Goal: Task Accomplishment & Management: Use online tool/utility

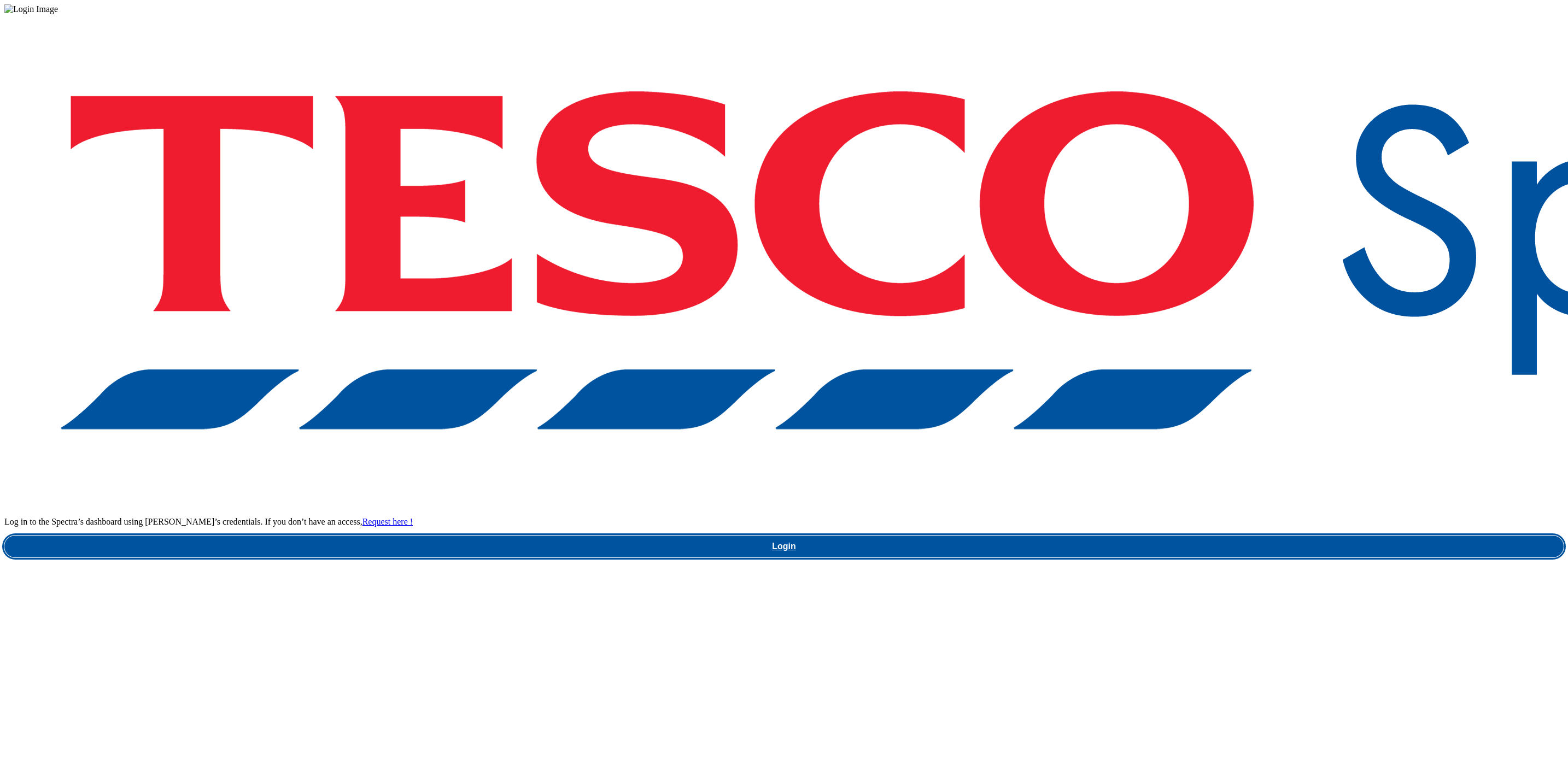
click at [1154, 536] on link "Login" at bounding box center [784, 546] width 1560 height 22
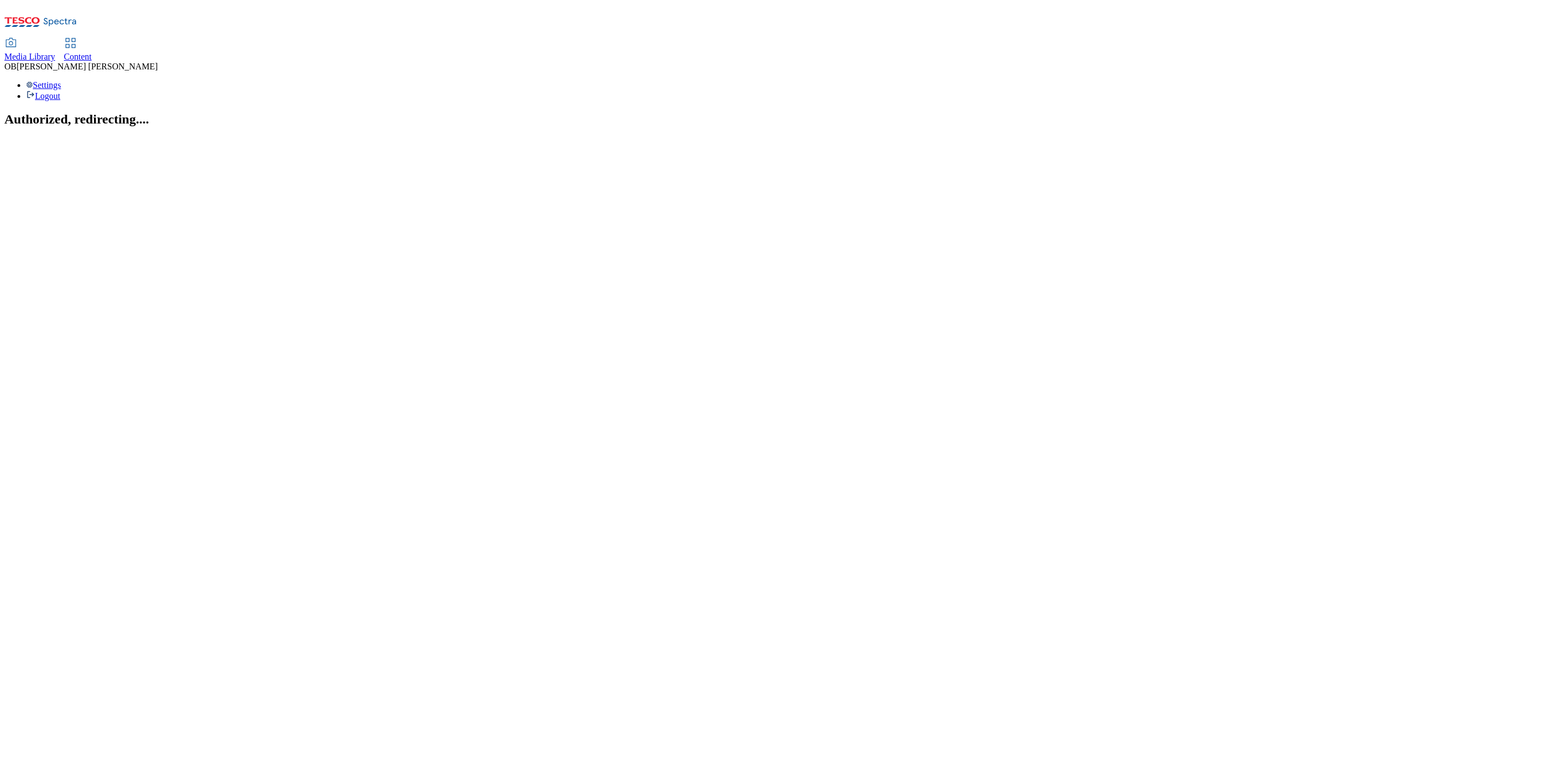
click at [92, 52] on span "Content" at bounding box center [77, 56] width 28 height 9
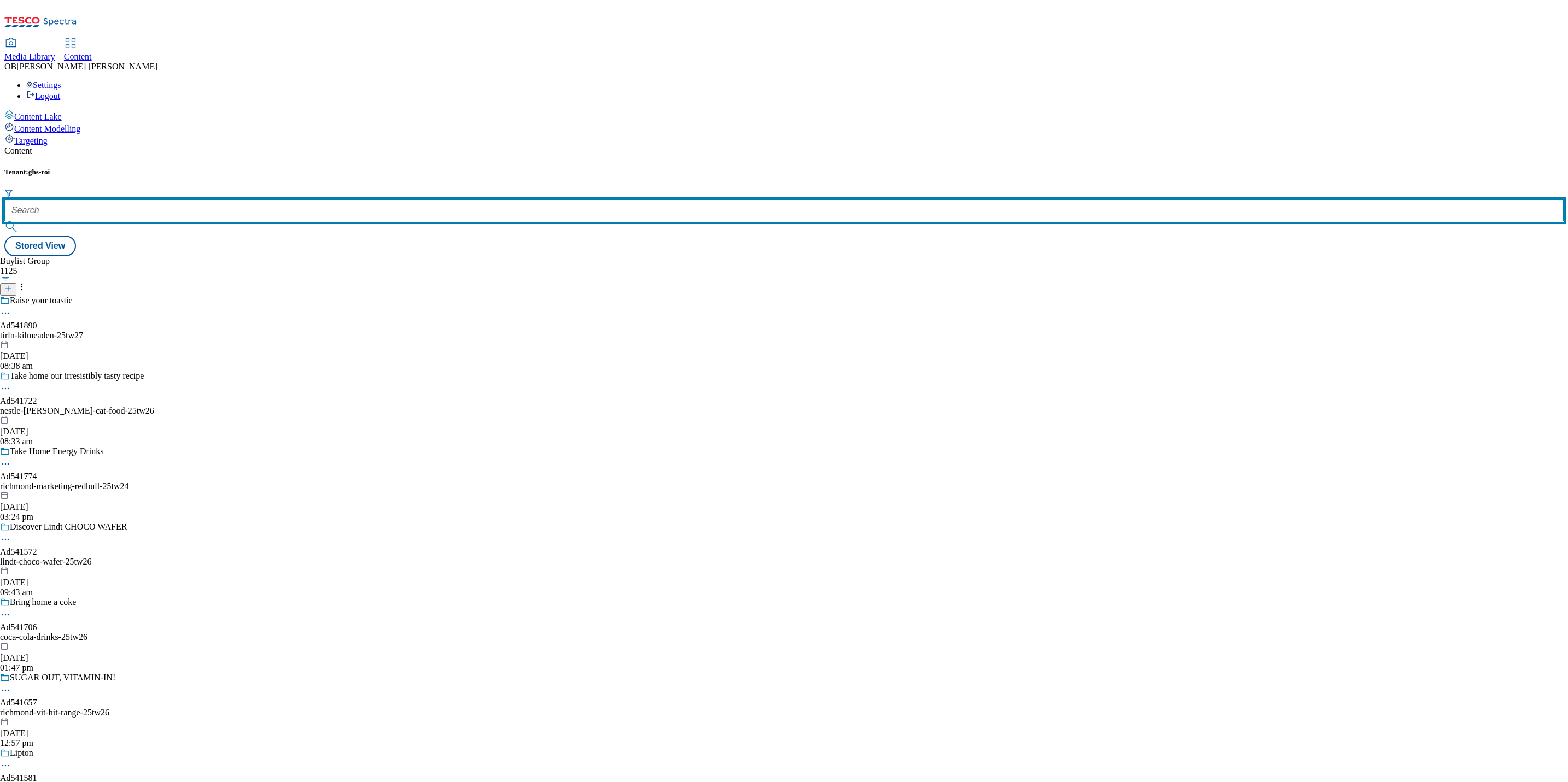
click at [228, 199] on input "text" at bounding box center [784, 210] width 1560 height 22
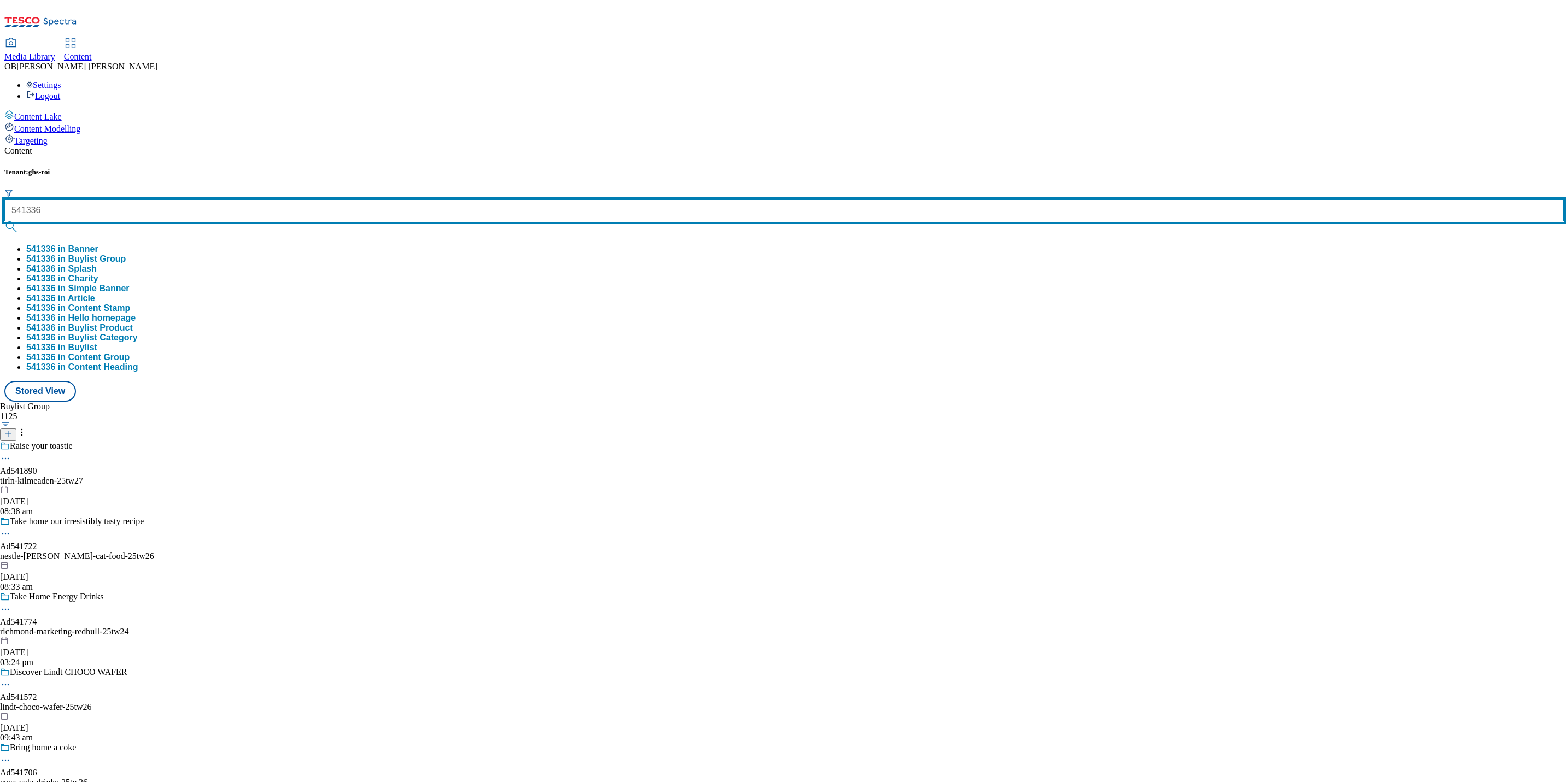
type input "541336"
click at [5, 222] on button "submit" at bounding box center [12, 227] width 15 height 11
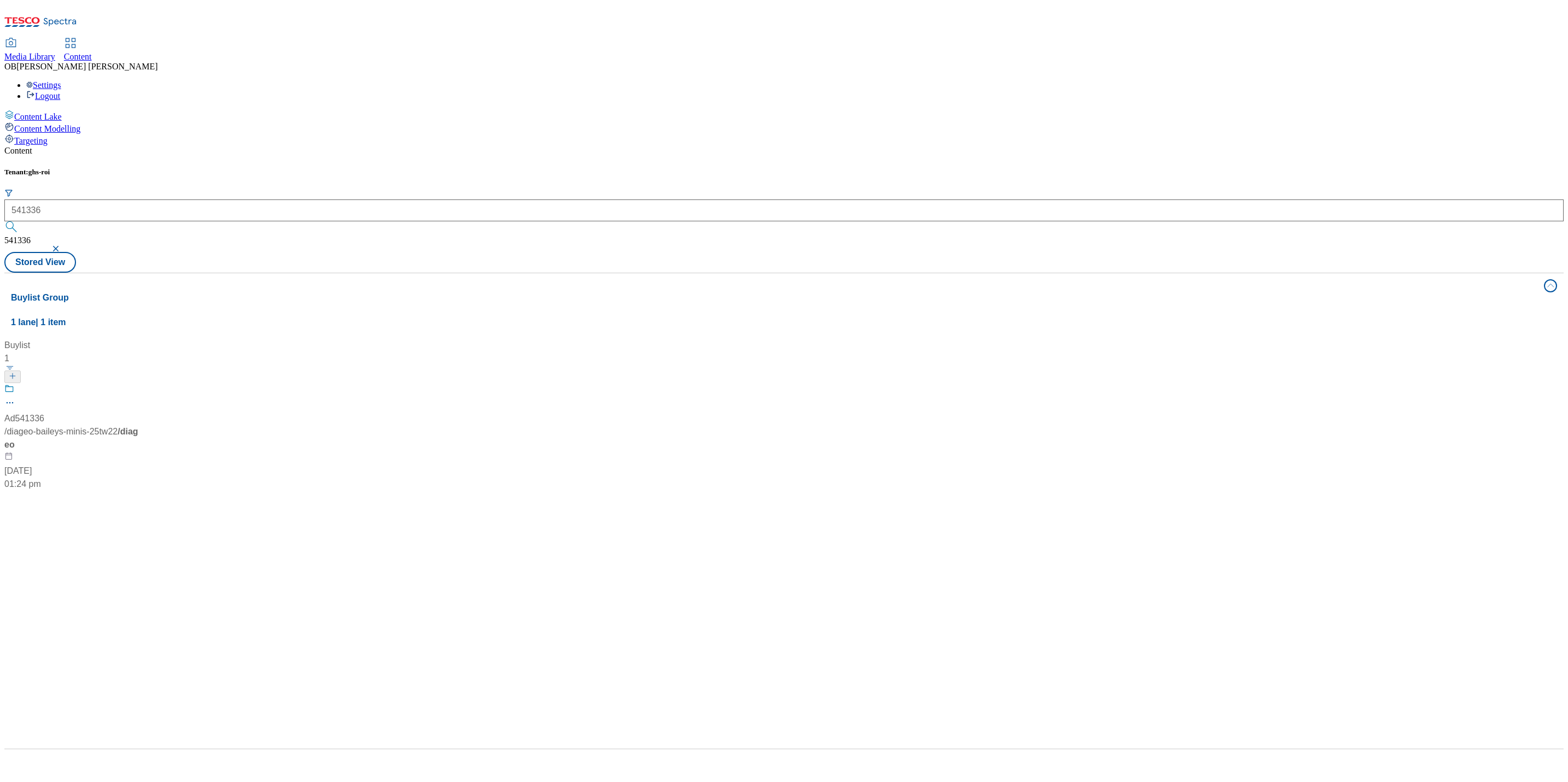
click at [467, 339] on div "Buylist 1 Ad541336 / diageo-baileys-minis-25tw22 / diageo [DATE] 01:24 pm" at bounding box center [784, 339] width 1546 height 0
click at [117, 427] on span "/ diageo-baileys-minis-25tw22" at bounding box center [61, 432] width 113 height 9
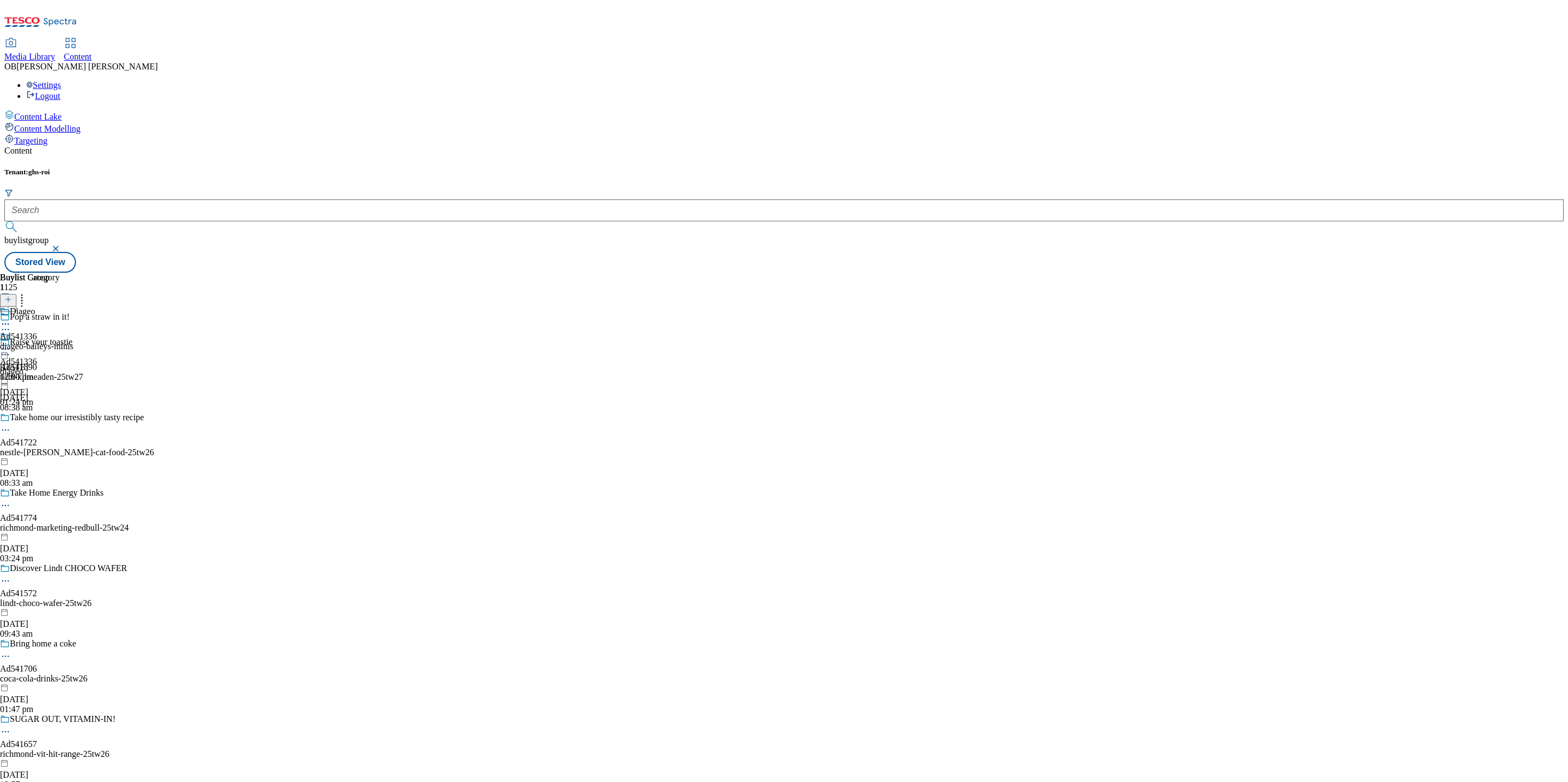
click at [74, 342] on div "diageo-baileys-minis" at bounding box center [36, 346] width 74 height 10
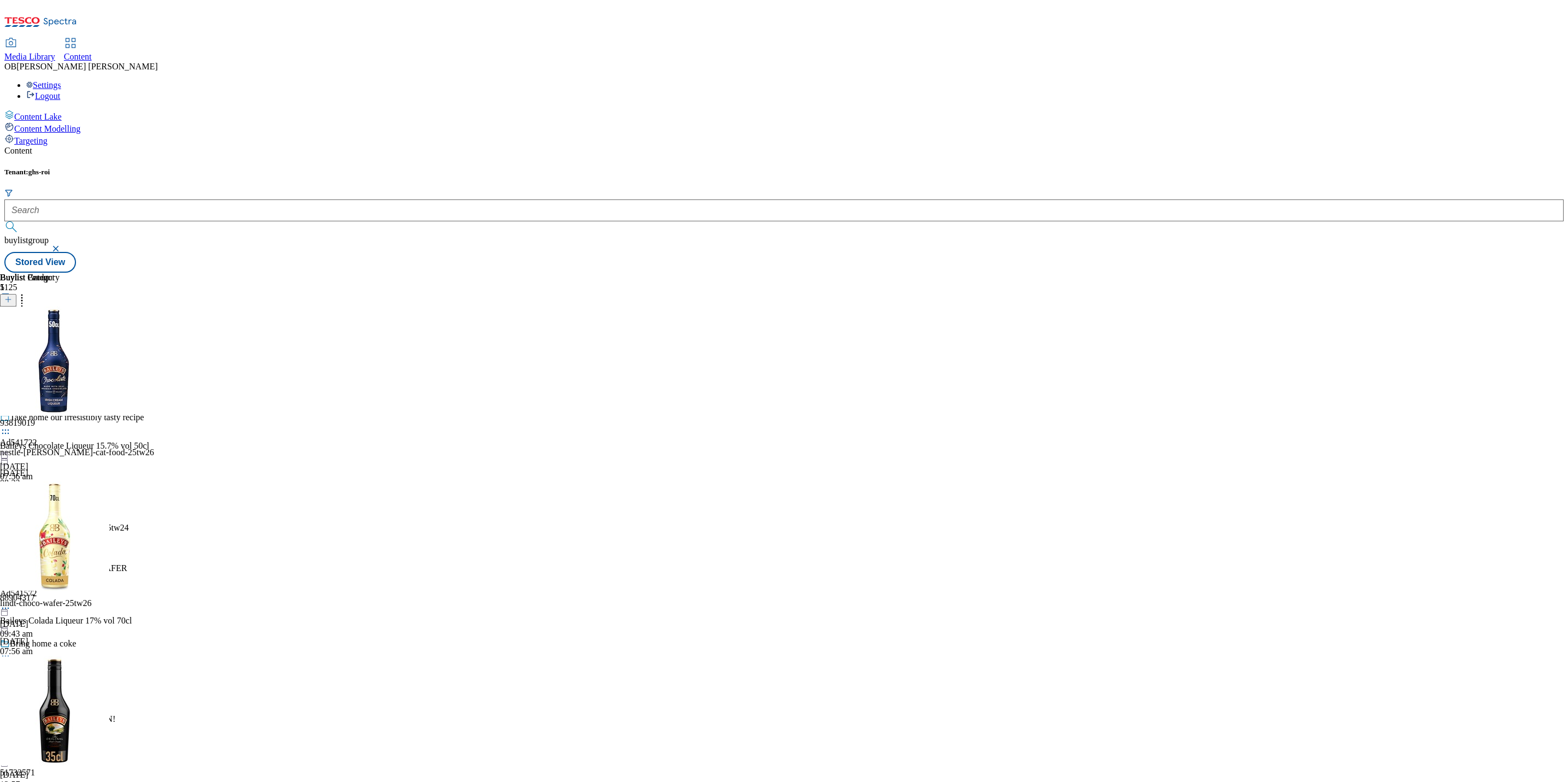
scroll to position [220, 0]
click at [12, 296] on icon at bounding box center [8, 299] width 7 height 7
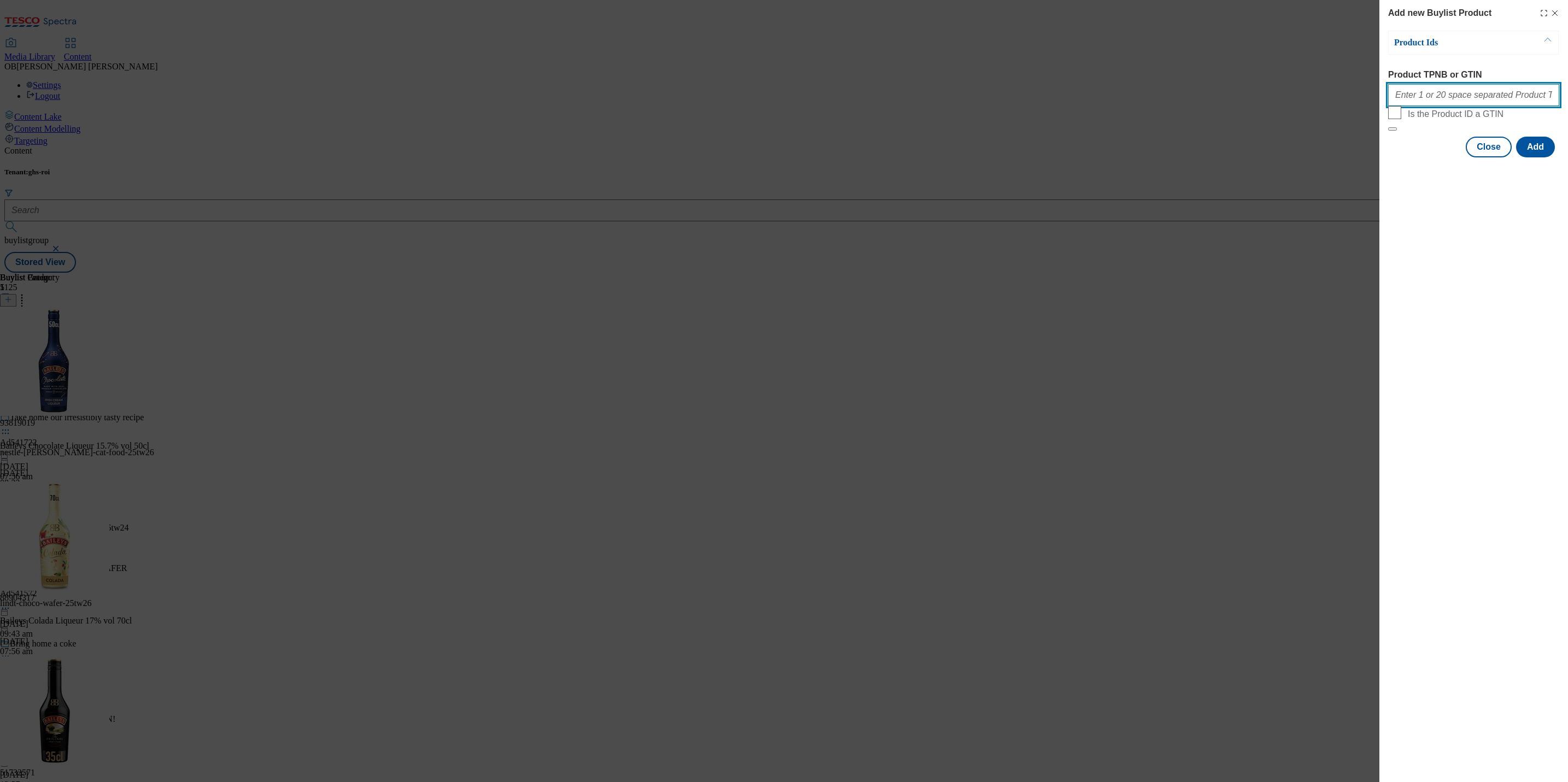
click at [1400, 102] on input "Product TPNB or GTIN" at bounding box center [1474, 95] width 171 height 22
paste input "93819019 88904317 51732571 50403093 50239120"
type input "93819019 88904317 51732571 50403093 50239120"
click at [1549, 157] on button "Add" at bounding box center [1535, 146] width 39 height 21
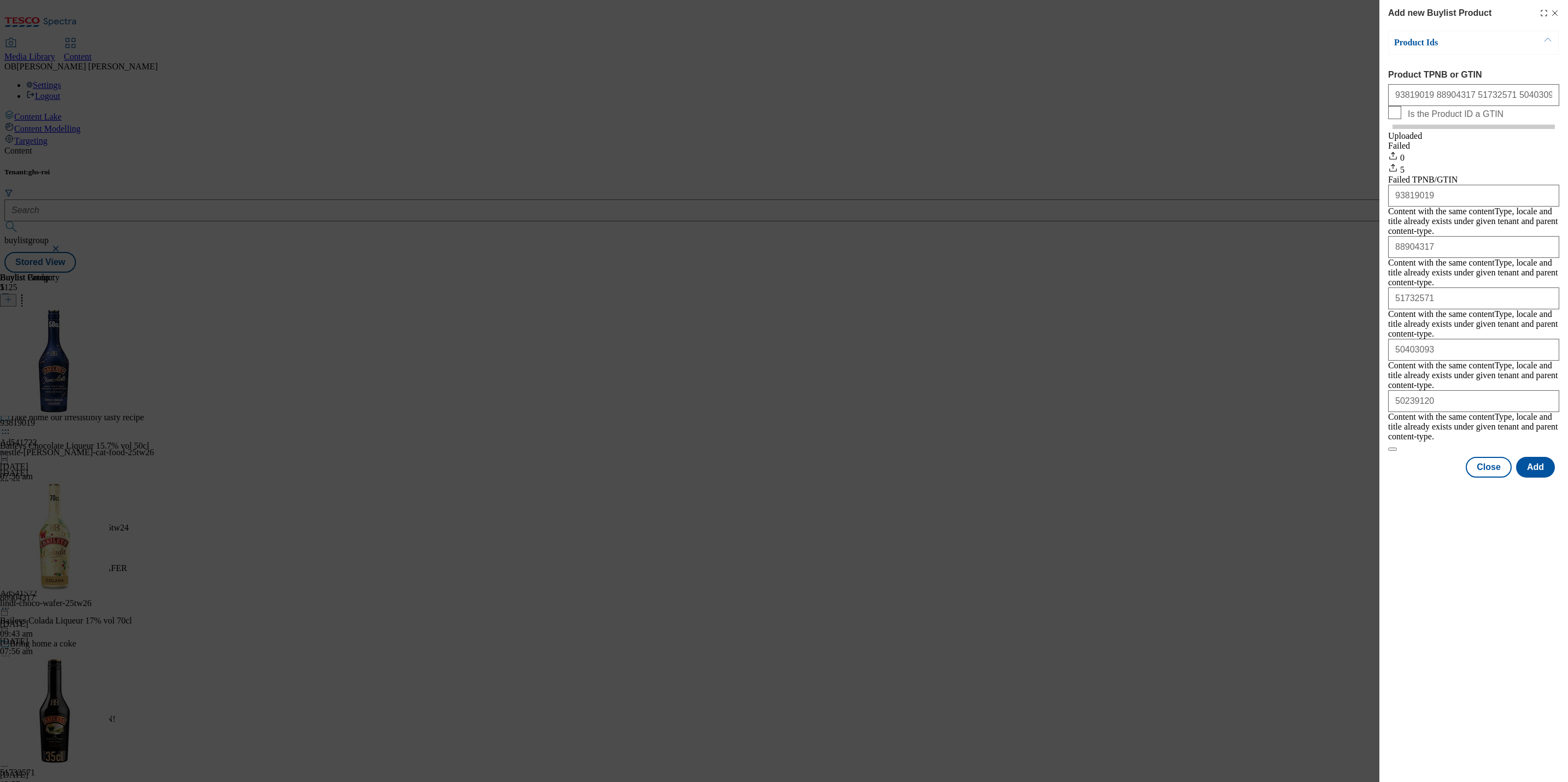
click at [1556, 14] on line "Modal" at bounding box center [1555, 13] width 5 height 5
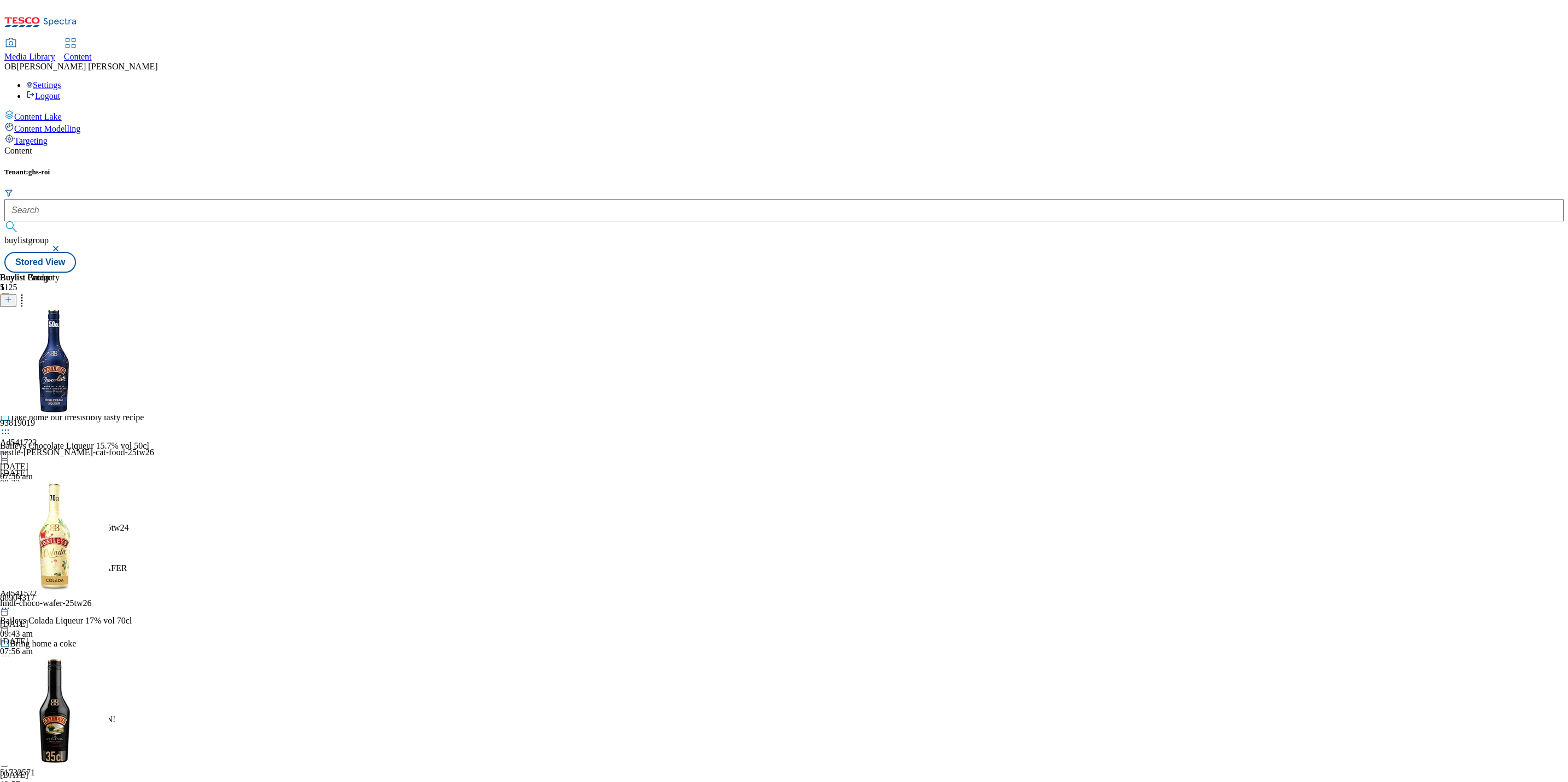
click at [12, 296] on icon at bounding box center [8, 299] width 7 height 7
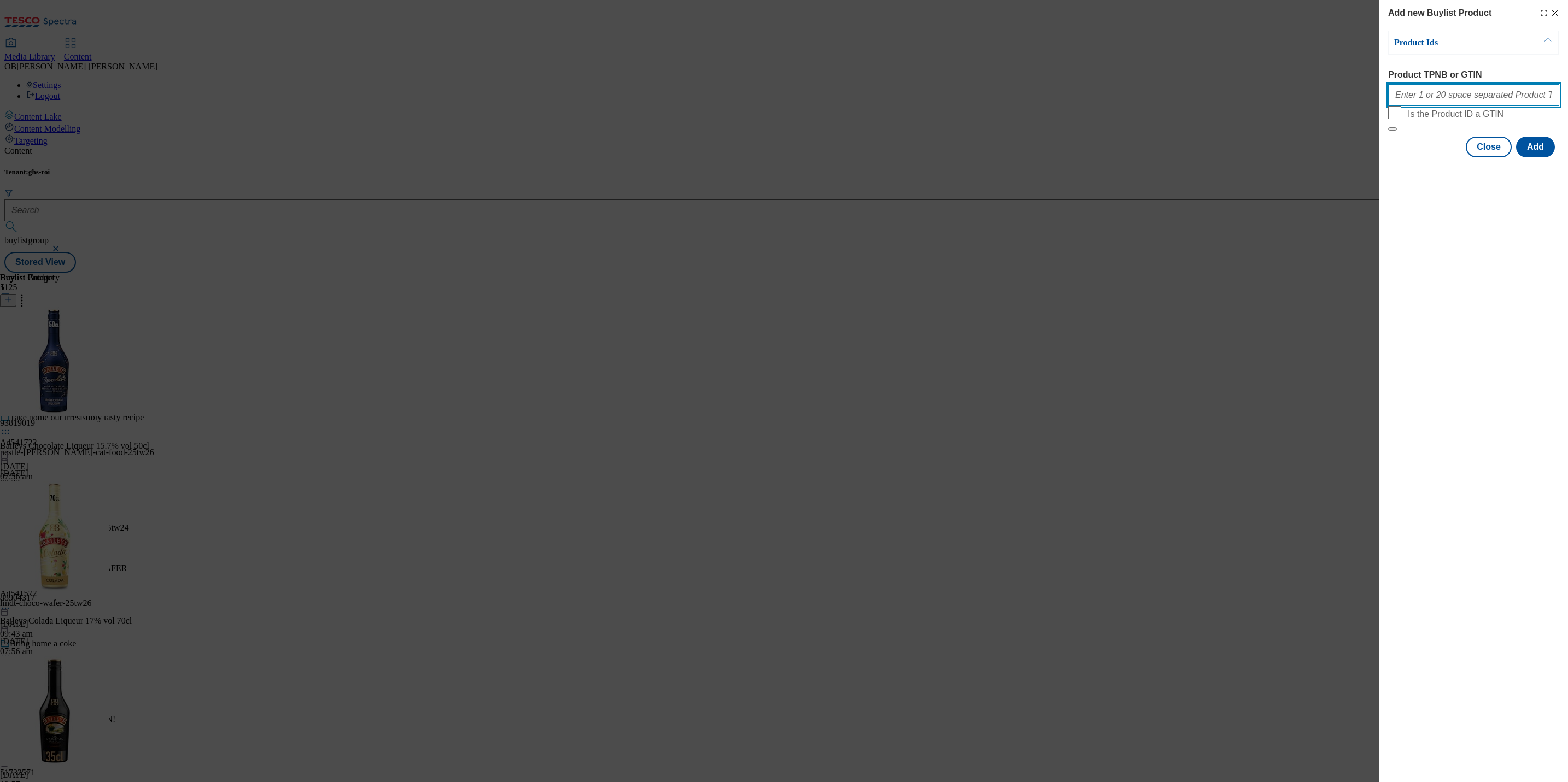
click at [1402, 100] on input "Product TPNB or GTIN" at bounding box center [1474, 95] width 171 height 22
paste input "97022477"
type input "97022477"
click at [1524, 157] on button "Add" at bounding box center [1535, 146] width 39 height 21
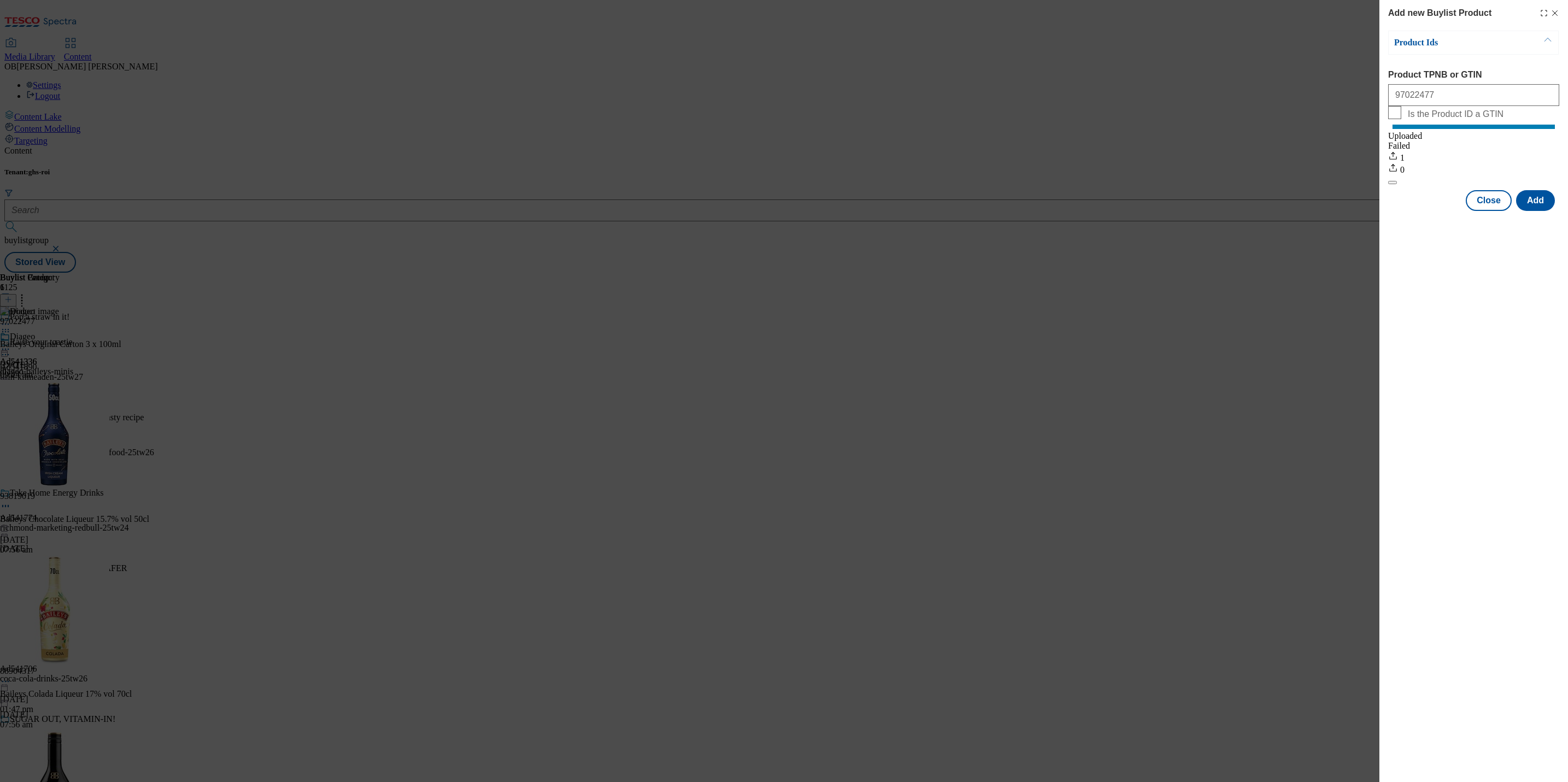
click at [1556, 17] on icon "Modal" at bounding box center [1555, 14] width 9 height 9
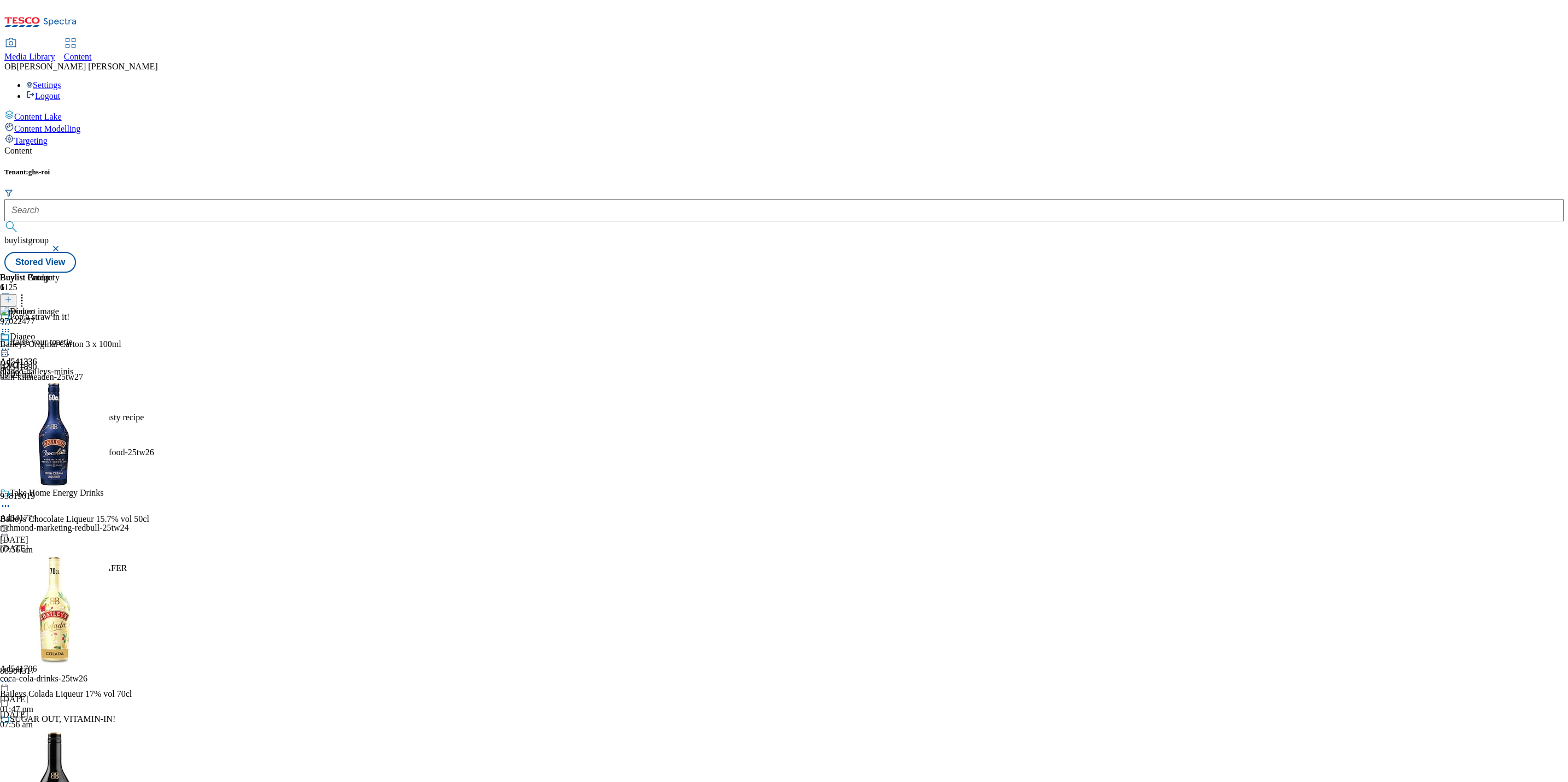
scroll to position [1, 0]
click at [1060, 273] on div "Buylist Group 1125 Pop a straw in it! Raise your toastie Ad541890 tirln-kilmead…" at bounding box center [784, 273] width 1560 height 0
click at [92, 52] on span "Content" at bounding box center [77, 56] width 28 height 9
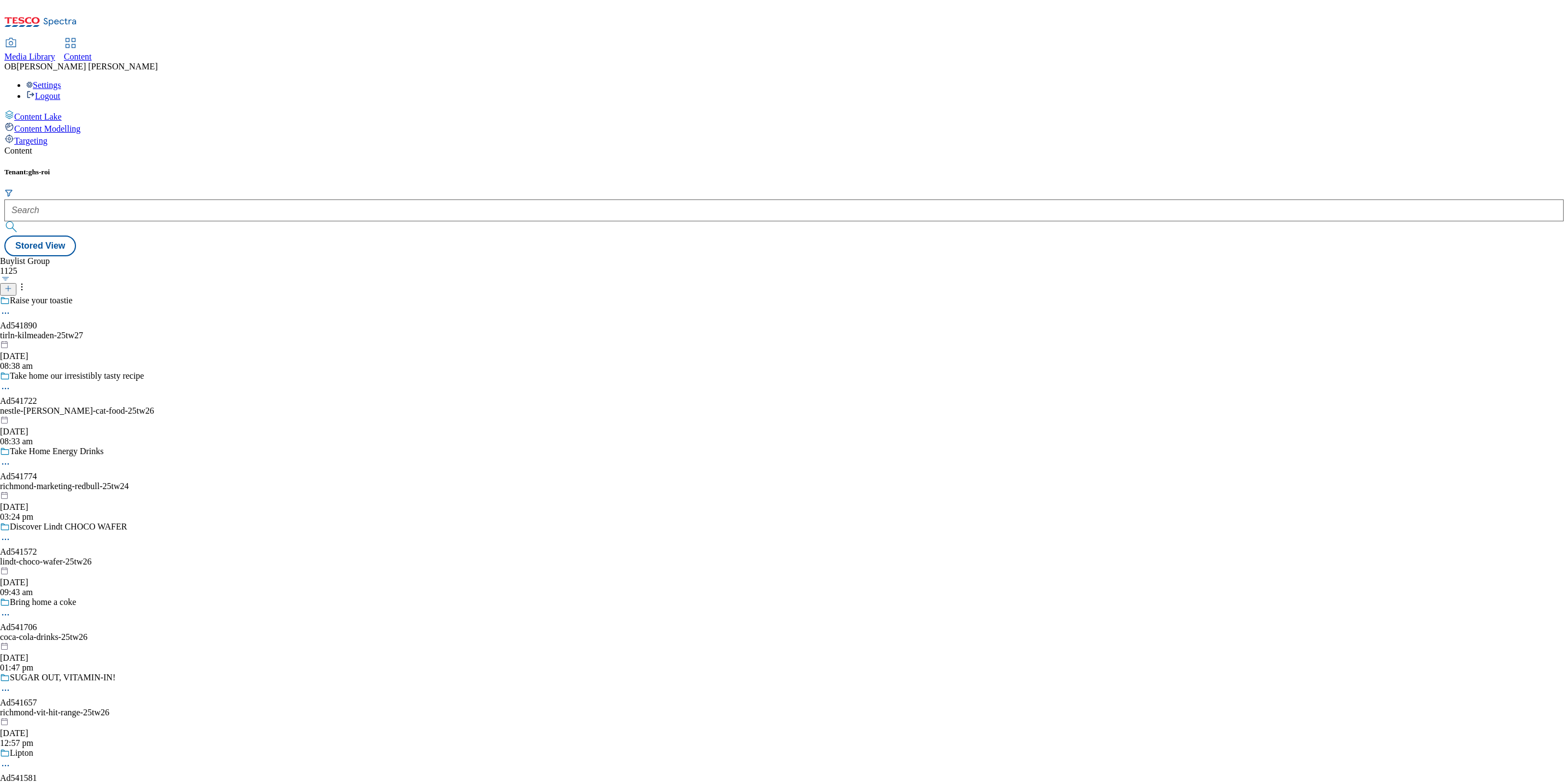
click at [227, 168] on div "Tenant: ghs-roi" at bounding box center [784, 202] width 1560 height 68
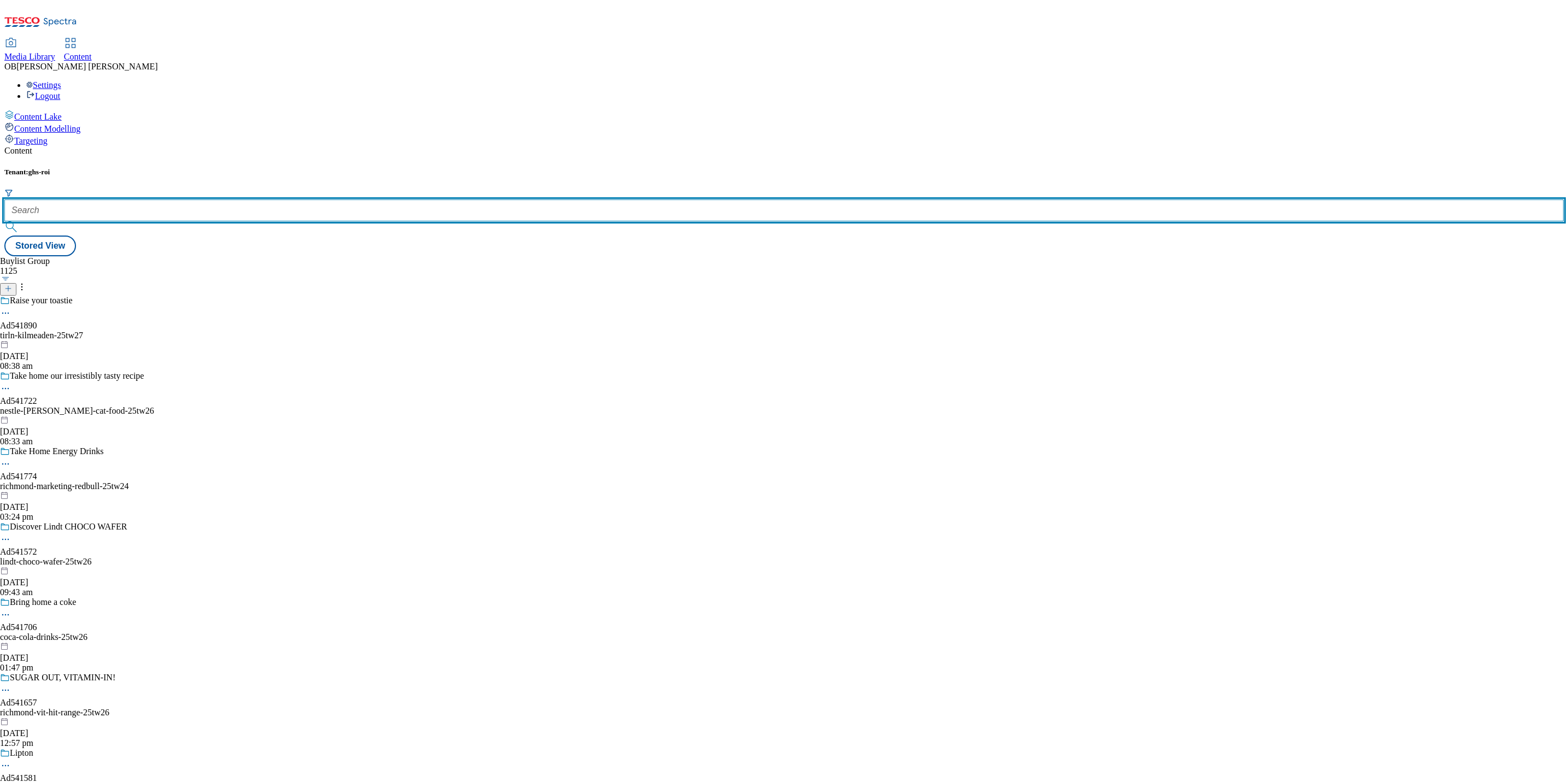
click at [259, 199] on input "text" at bounding box center [784, 210] width 1560 height 22
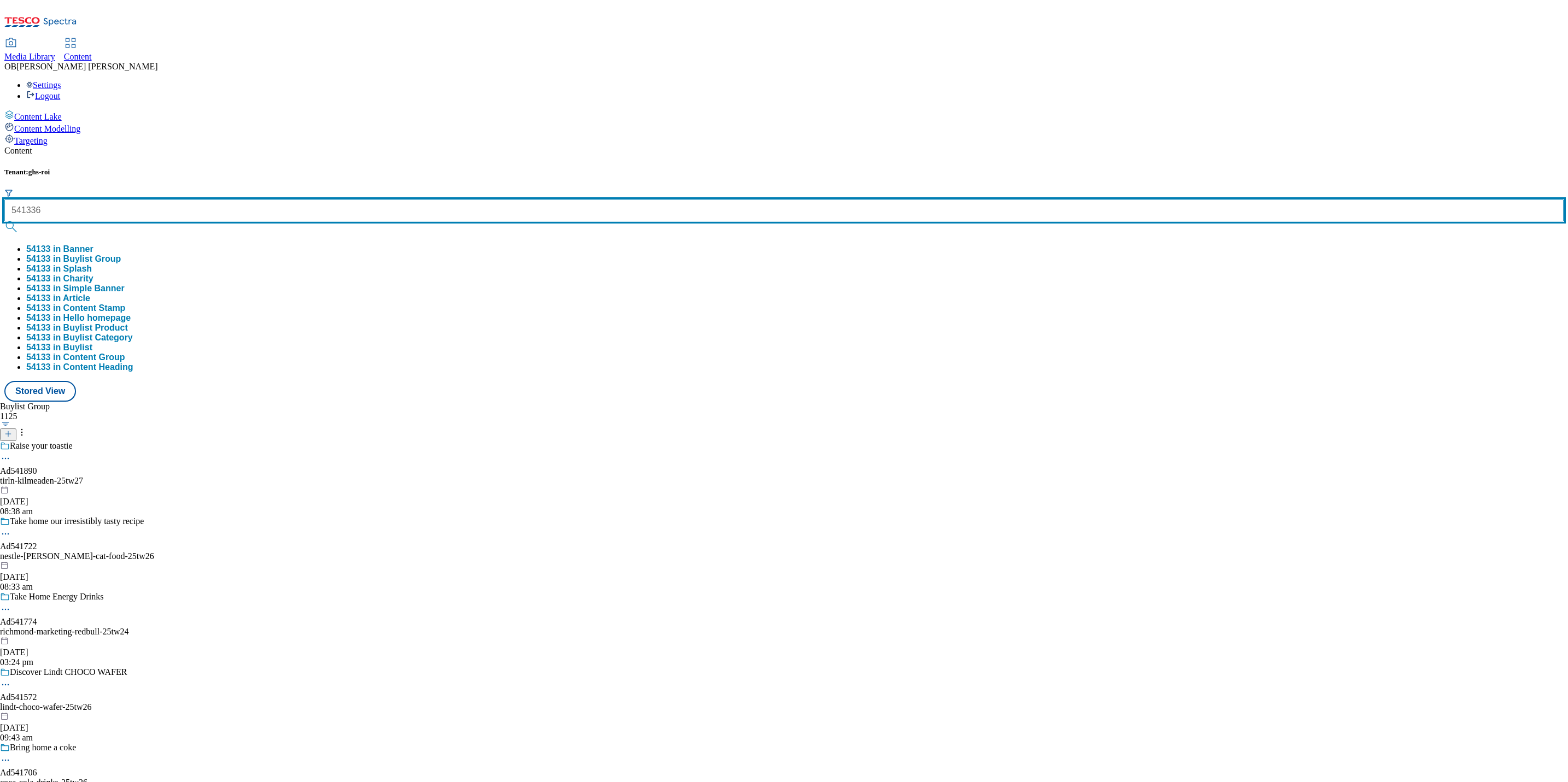
type input "541336"
click at [5, 222] on button "submit" at bounding box center [12, 227] width 15 height 11
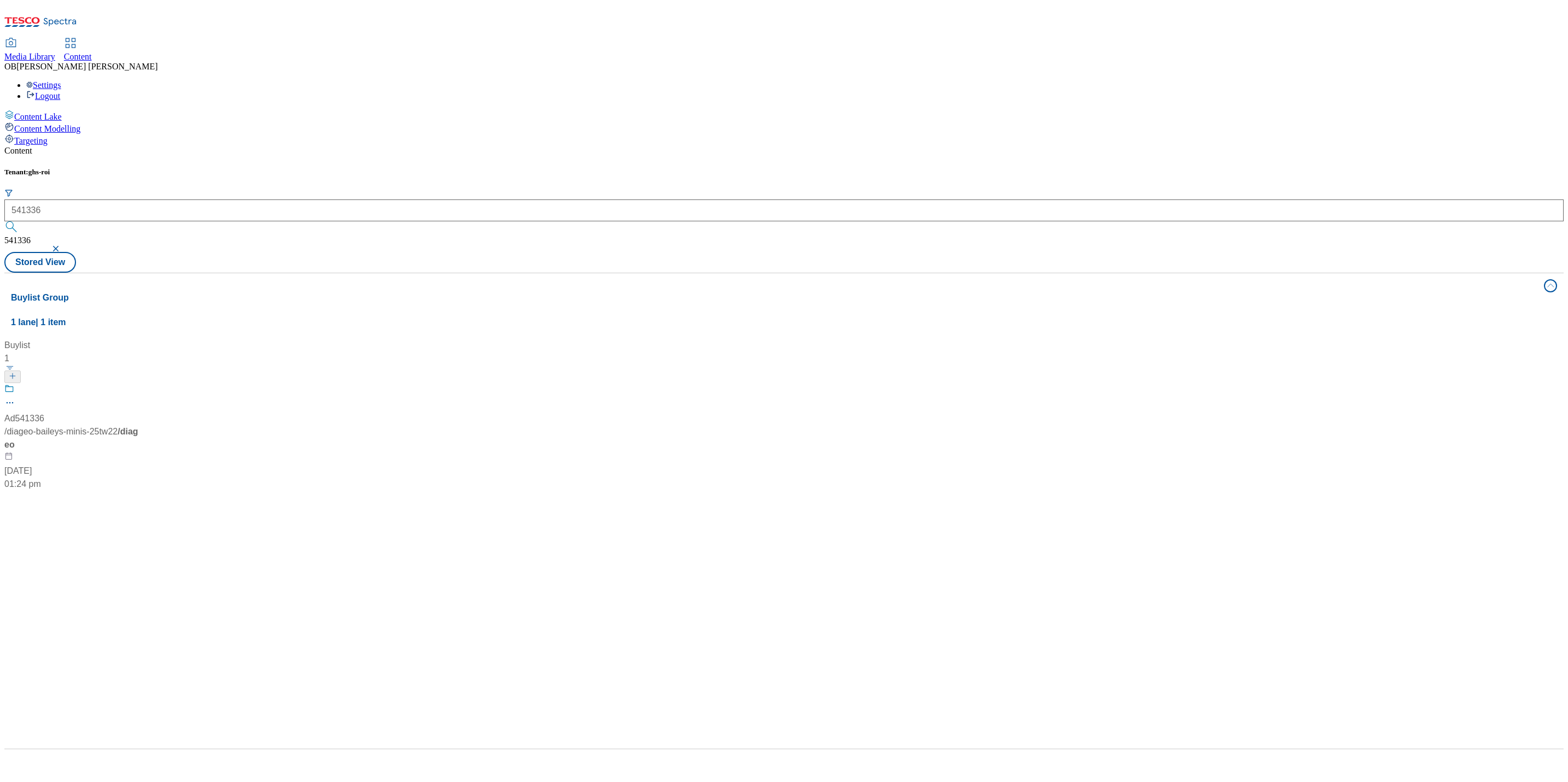
click at [493, 168] on div "Tenant: ghs-roi 541336 541336 Stored View" at bounding box center [784, 220] width 1560 height 105
click at [117, 427] on span "/ diageo-baileys-minis-25tw22" at bounding box center [61, 432] width 113 height 9
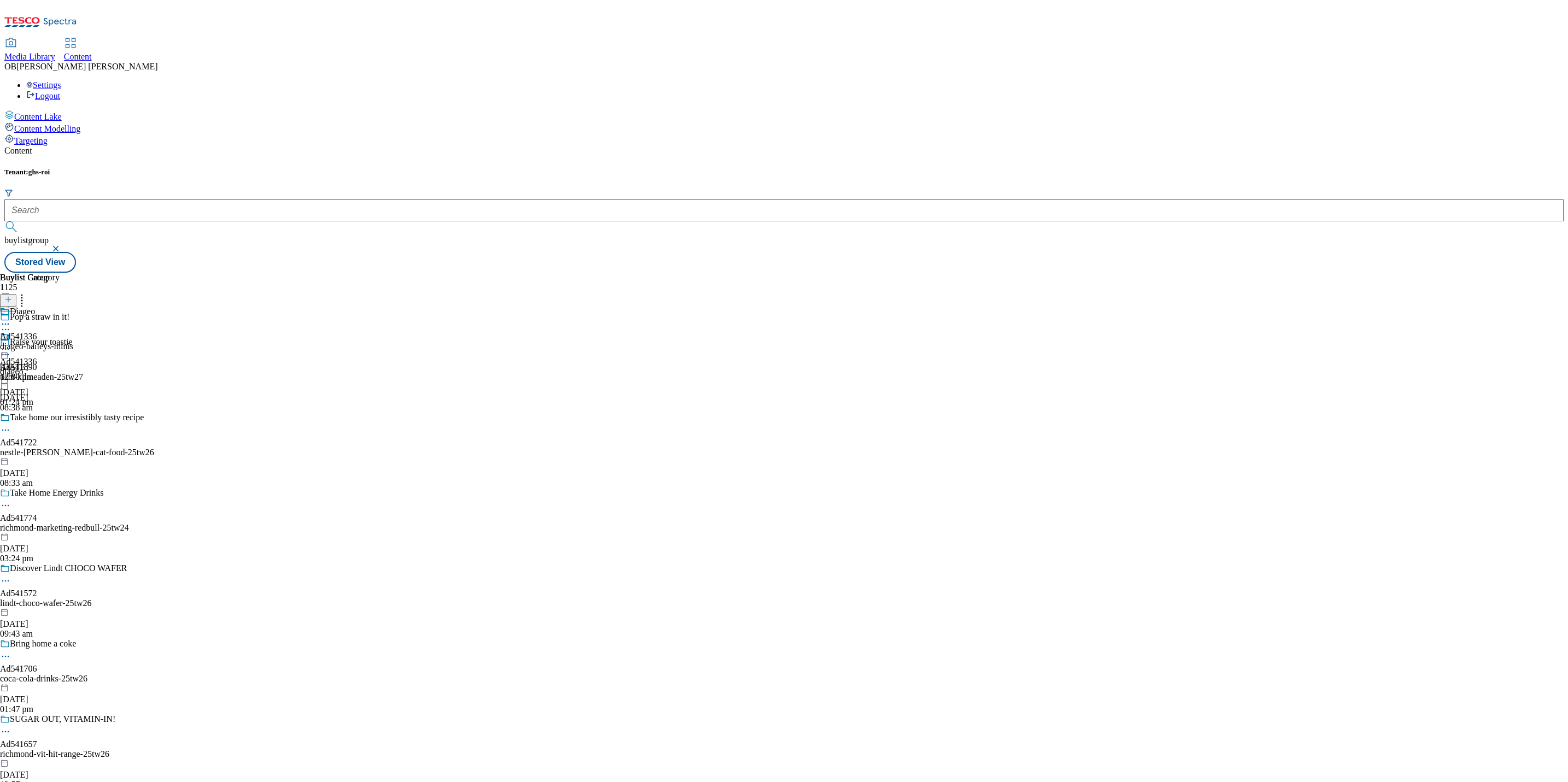
click at [74, 342] on div "diageo-baileys-minis" at bounding box center [36, 346] width 74 height 10
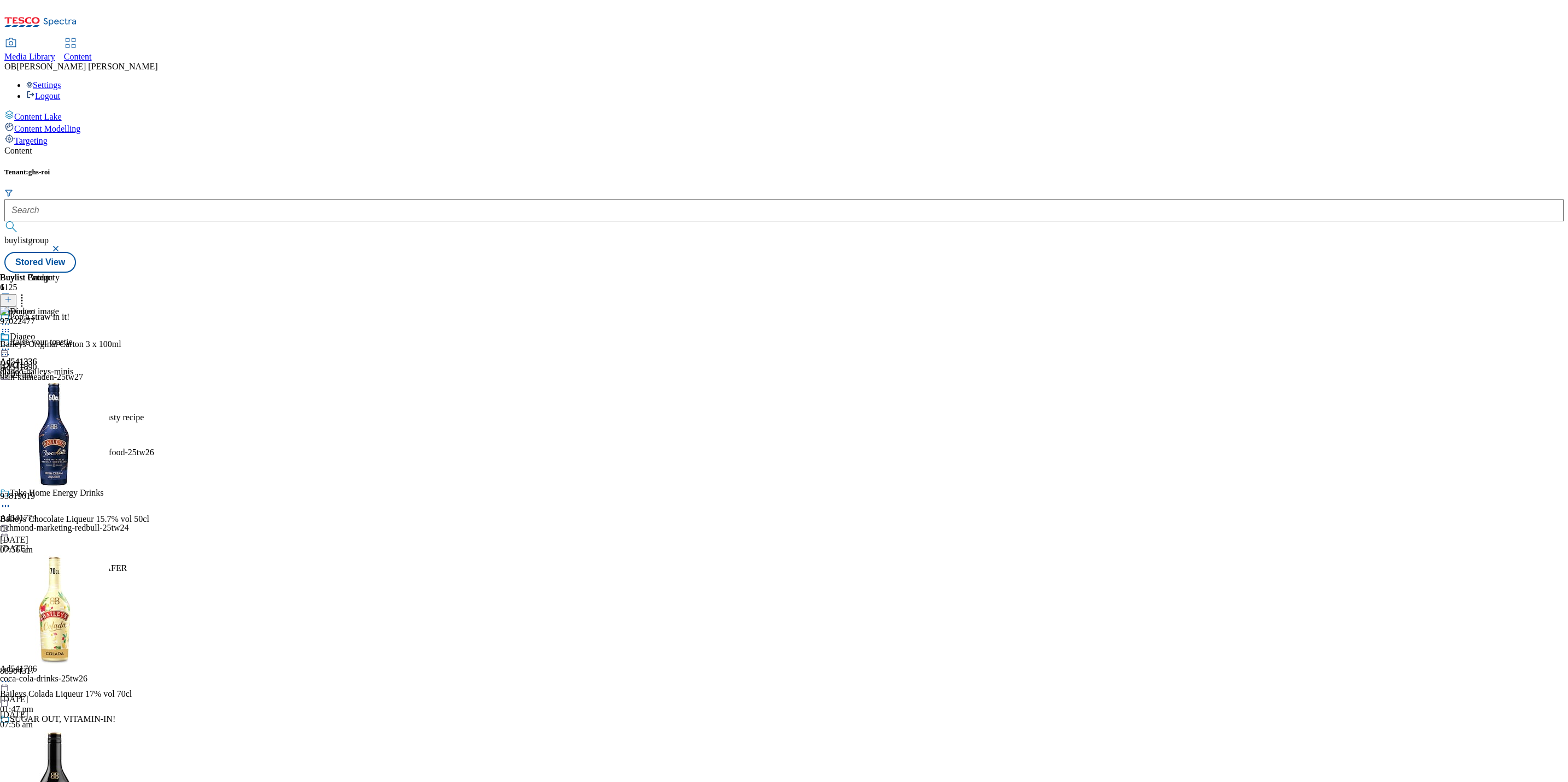
scroll to position [1, 0]
click at [11, 326] on icon at bounding box center [5, 332] width 11 height 11
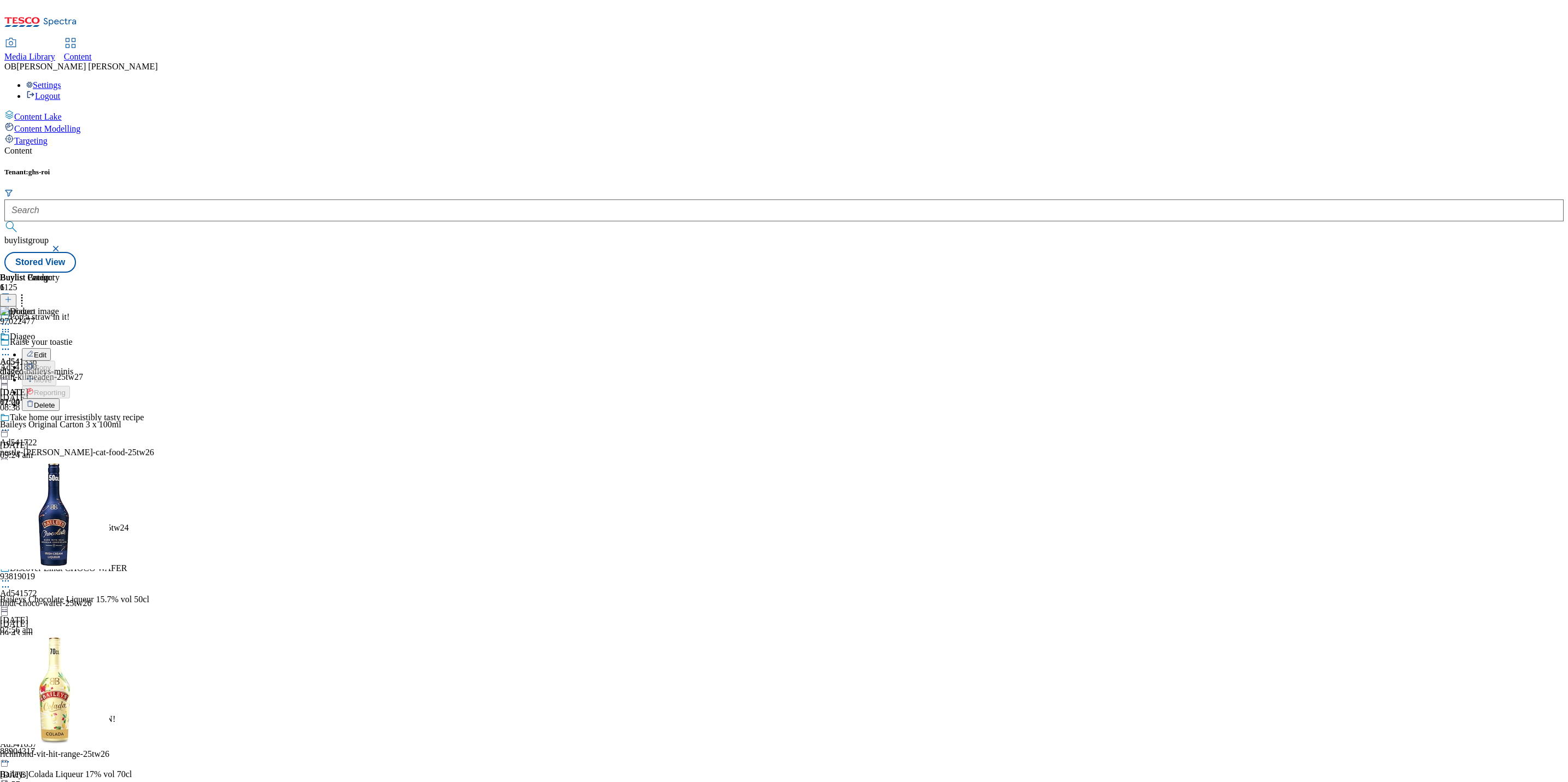
click at [55, 401] on span "Delete" at bounding box center [44, 405] width 21 height 8
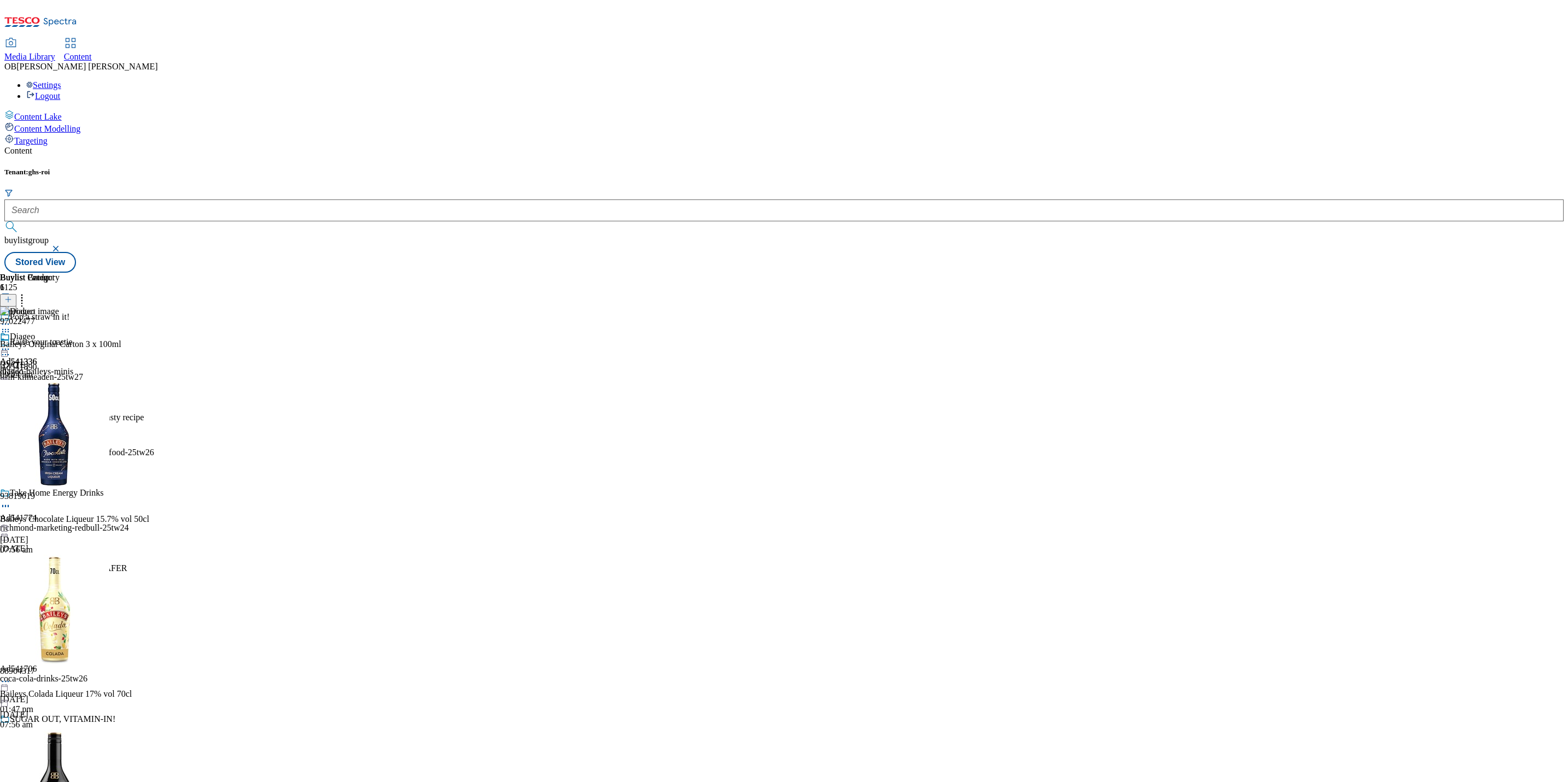
click at [4, 349] on circle at bounding box center [3, 350] width 2 height 2
click at [95, 454] on li "Publish" at bounding box center [58, 460] width 74 height 13
click at [11, 344] on icon at bounding box center [5, 349] width 11 height 11
click at [91, 444] on span "Open Preview Url" at bounding box center [62, 447] width 57 height 8
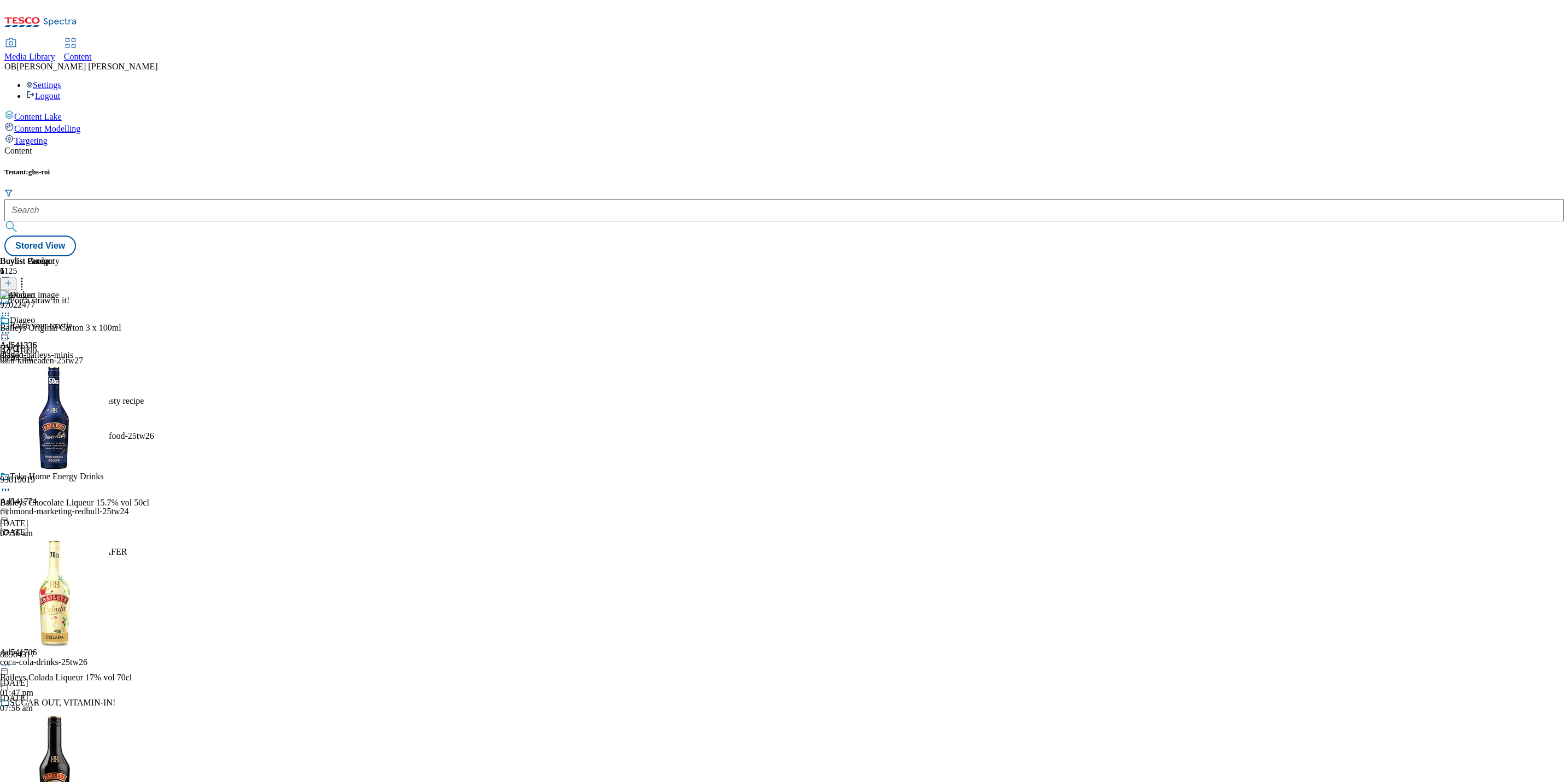
click at [11, 327] on icon at bounding box center [5, 333] width 11 height 11
click at [91, 427] on span "Open Preview Url" at bounding box center [62, 431] width 57 height 8
click at [37, 316] on div at bounding box center [18, 328] width 37 height 25
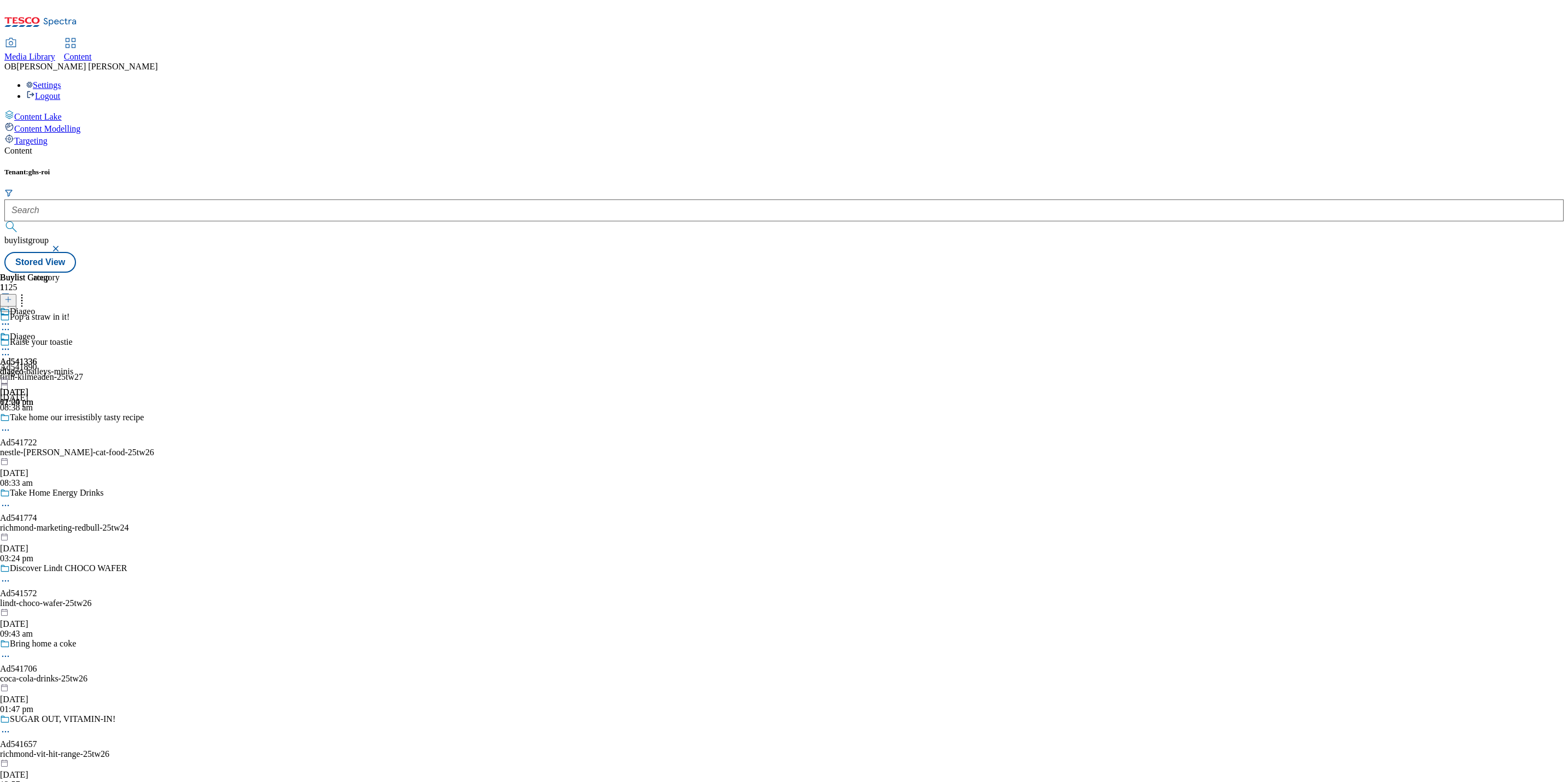
click at [11, 344] on icon at bounding box center [5, 349] width 11 height 11
click at [95, 441] on button "Open Preview Url" at bounding box center [58, 447] width 74 height 13
click at [11, 344] on icon at bounding box center [5, 349] width 11 height 11
click at [95, 332] on div "Diageo Edit Copy Move Reporting Preview Un-preview Open Preview Url Publish Un-…" at bounding box center [47, 441] width 95 height 219
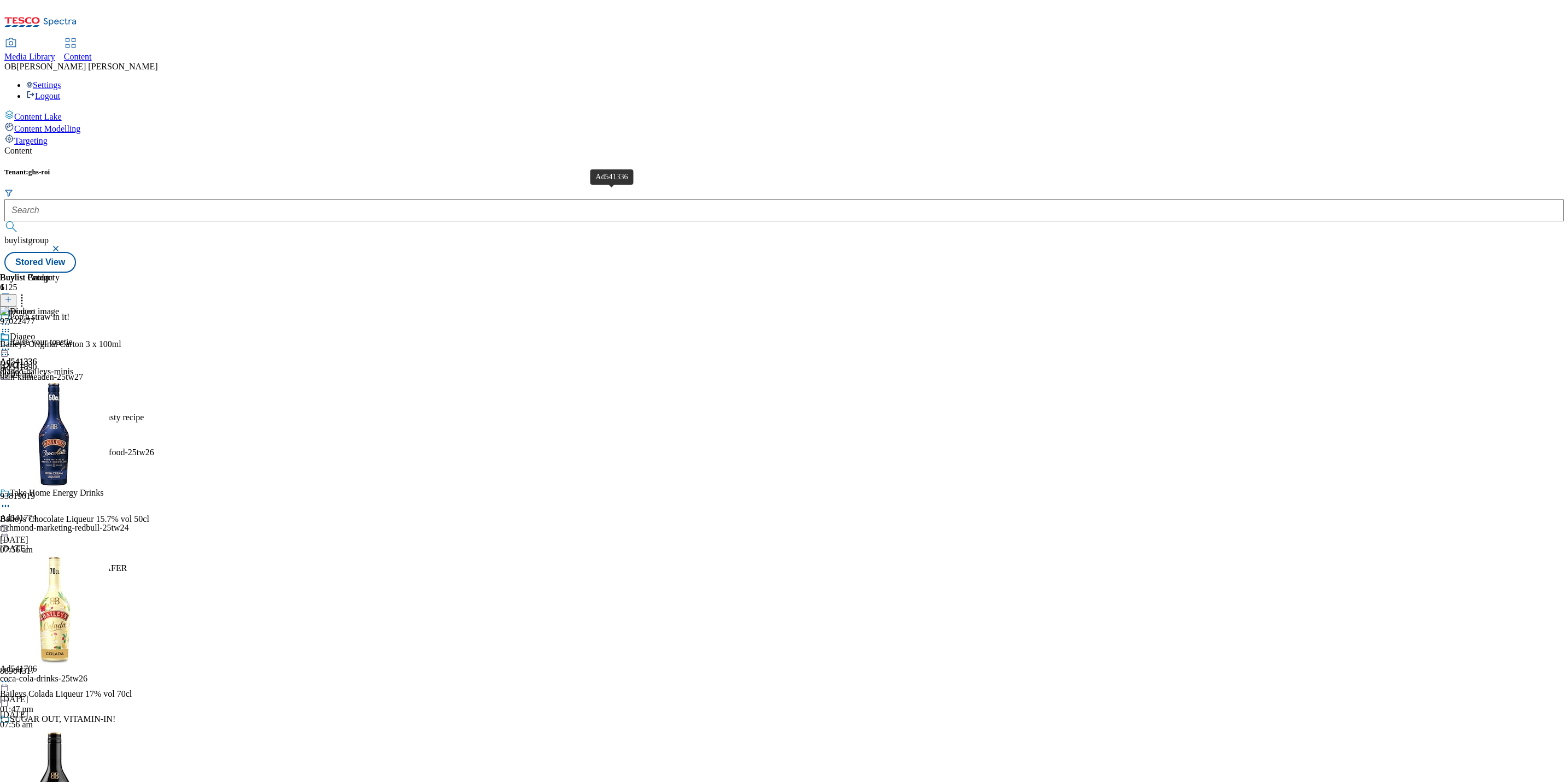
click at [37, 357] on span "Ad541336" at bounding box center [18, 362] width 37 height 10
click at [11, 344] on icon at bounding box center [5, 349] width 11 height 11
click at [95, 466] on li "Un-publish" at bounding box center [58, 473] width 74 height 13
click at [11, 344] on icon at bounding box center [5, 349] width 11 height 11
click at [468, 168] on div "Tenant: ghs-roi buylistgroup Stored View" at bounding box center [784, 220] width 1560 height 105
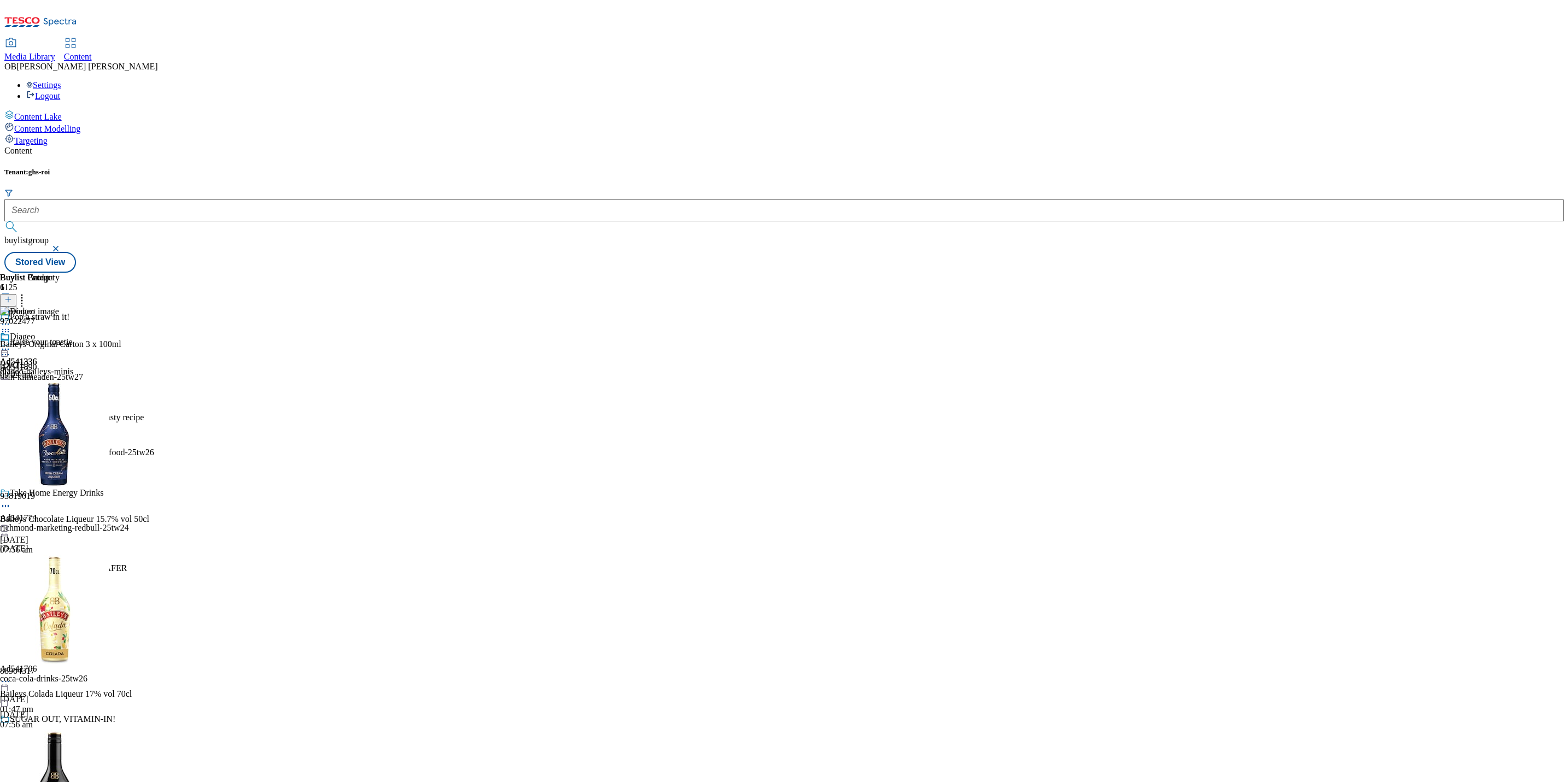
click at [184, 312] on div "Pop a straw in it!" at bounding box center [92, 325] width 184 height 25
click at [8, 297] on line at bounding box center [8, 300] width 0 height 5
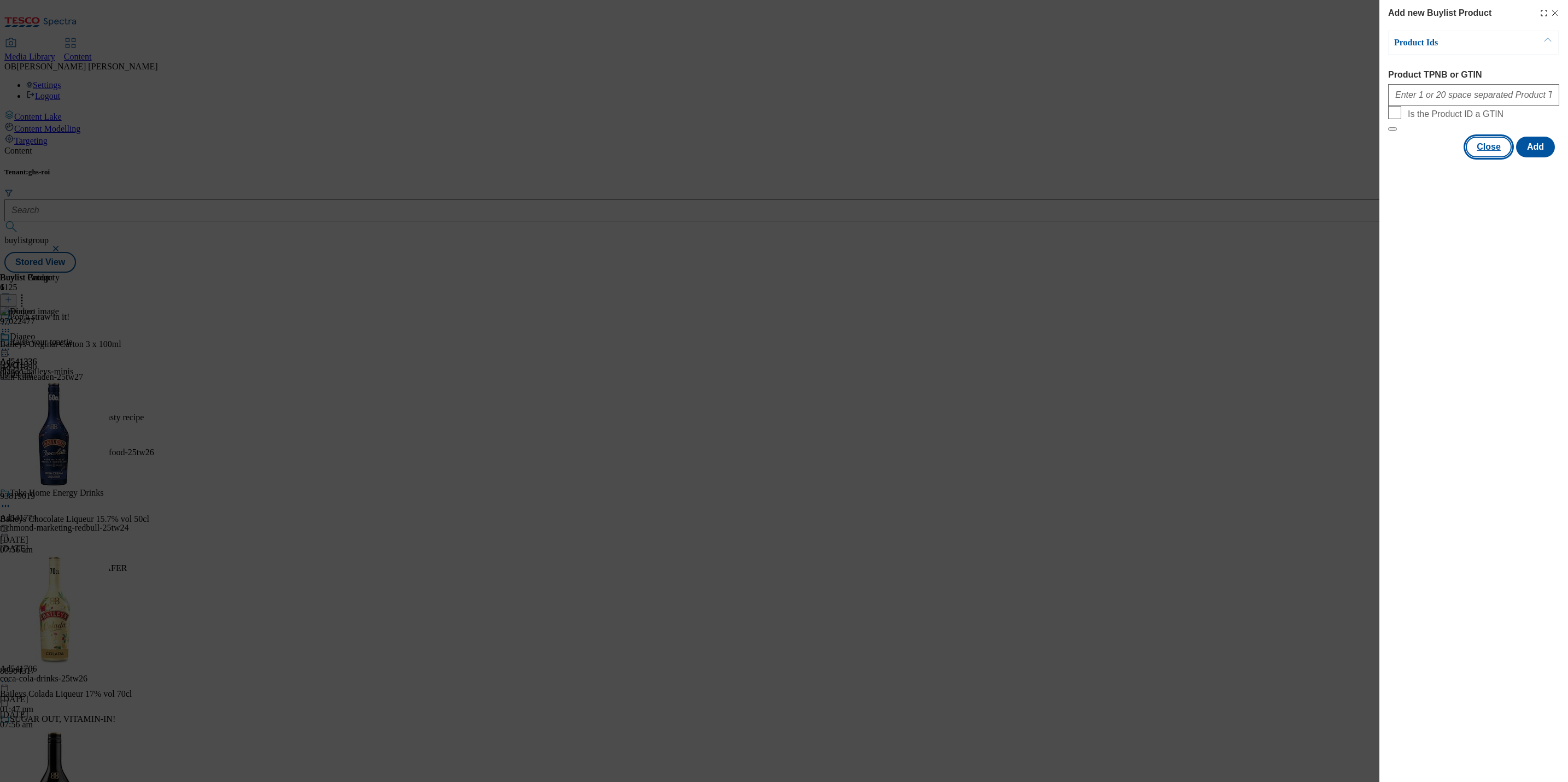
click at [1508, 157] on button "Close" at bounding box center [1489, 146] width 46 height 21
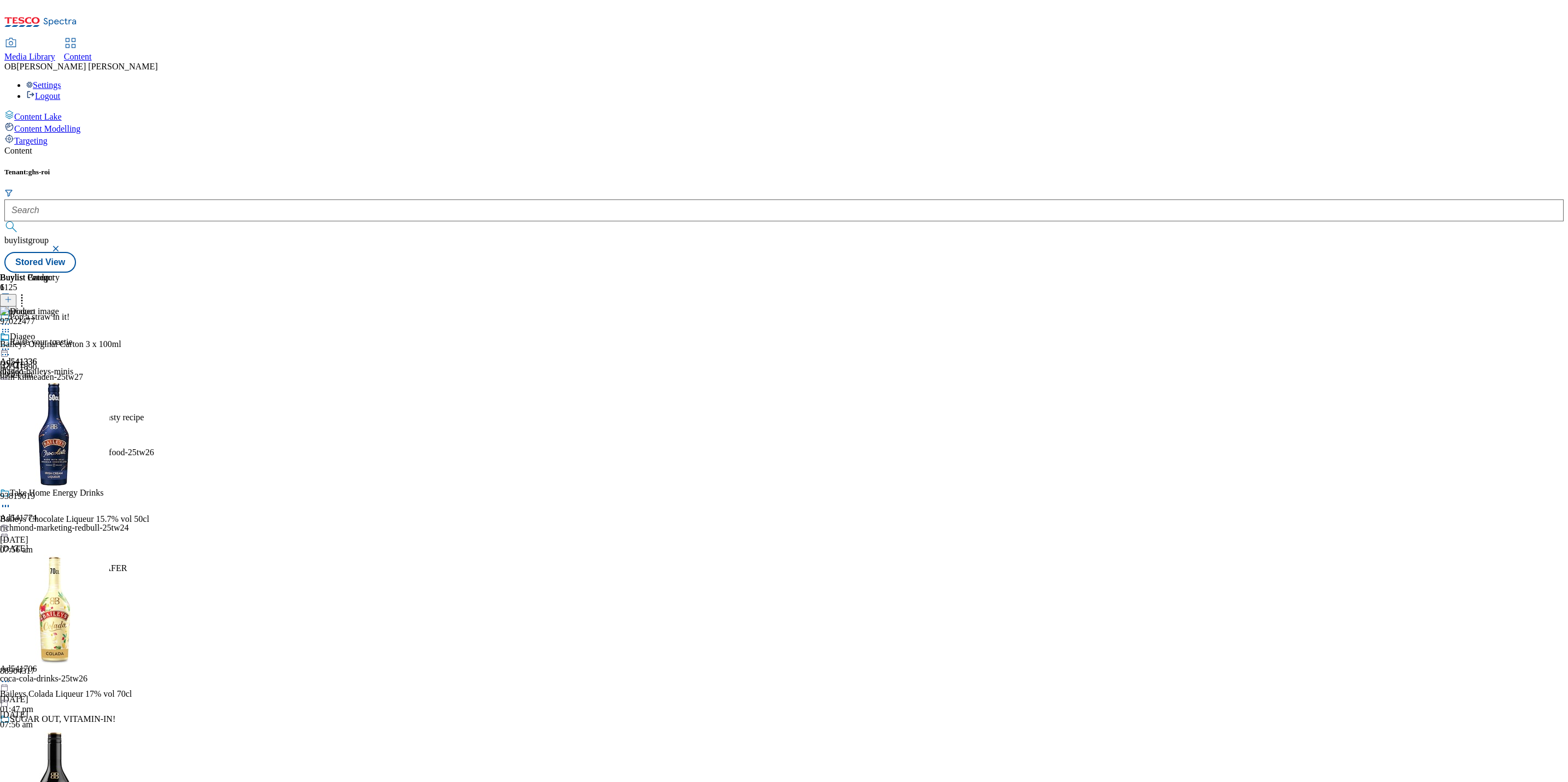
click at [11, 344] on icon at bounding box center [5, 349] width 11 height 11
click at [91, 444] on span "Open Preview Url" at bounding box center [62, 447] width 57 height 8
click at [11, 344] on icon at bounding box center [5, 349] width 11 height 11
click at [69, 469] on span "Un-publish" at bounding box center [51, 473] width 35 height 8
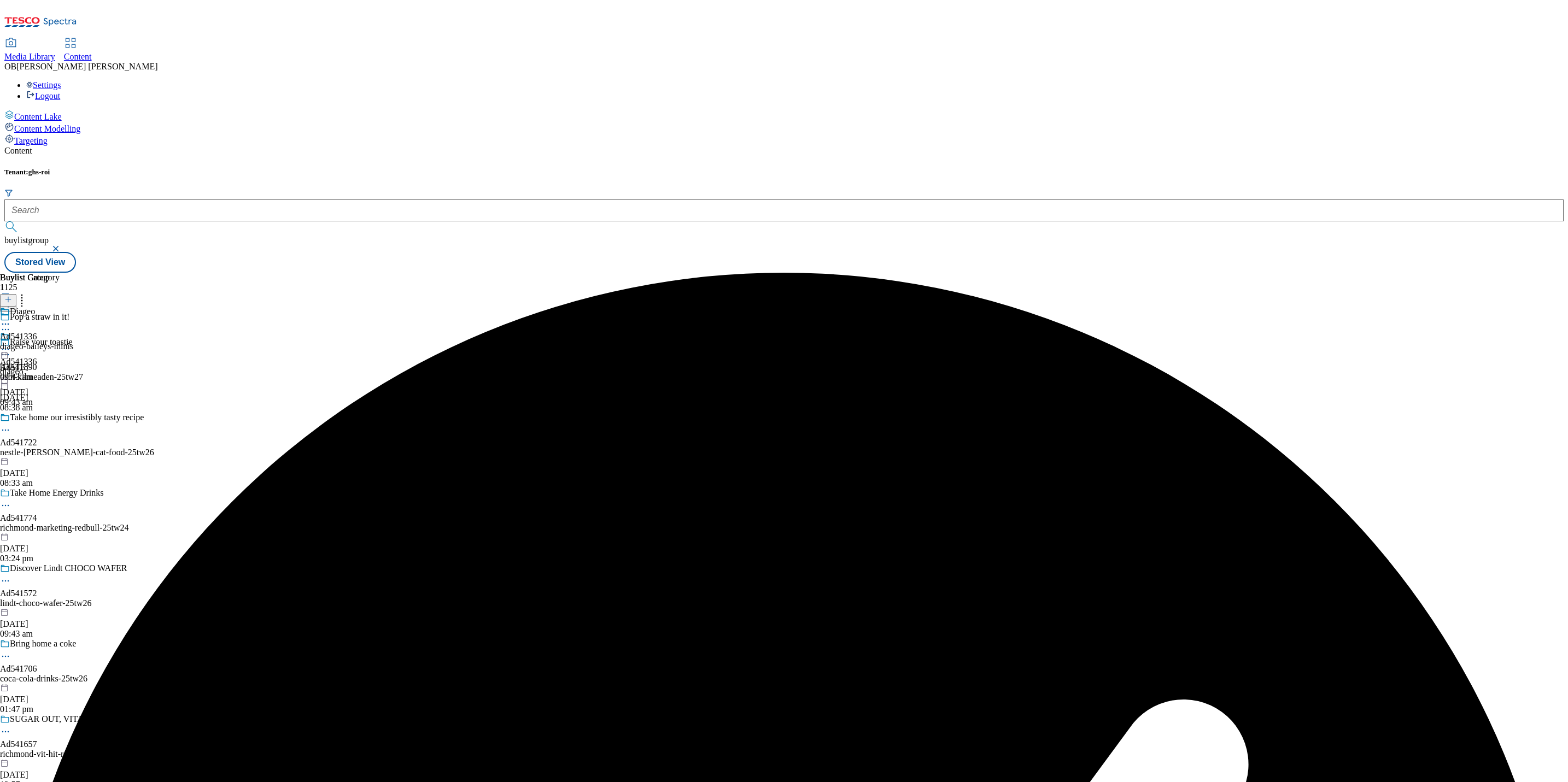
click at [11, 344] on icon at bounding box center [5, 349] width 11 height 11
click at [71, 431] on span "Un-preview" at bounding box center [52, 435] width 36 height 8
click at [11, 344] on icon at bounding box center [5, 349] width 11 height 11
click at [75, 416] on li "Preview" at bounding box center [48, 423] width 53 height 13
click at [11, 344] on icon at bounding box center [5, 349] width 11 height 11
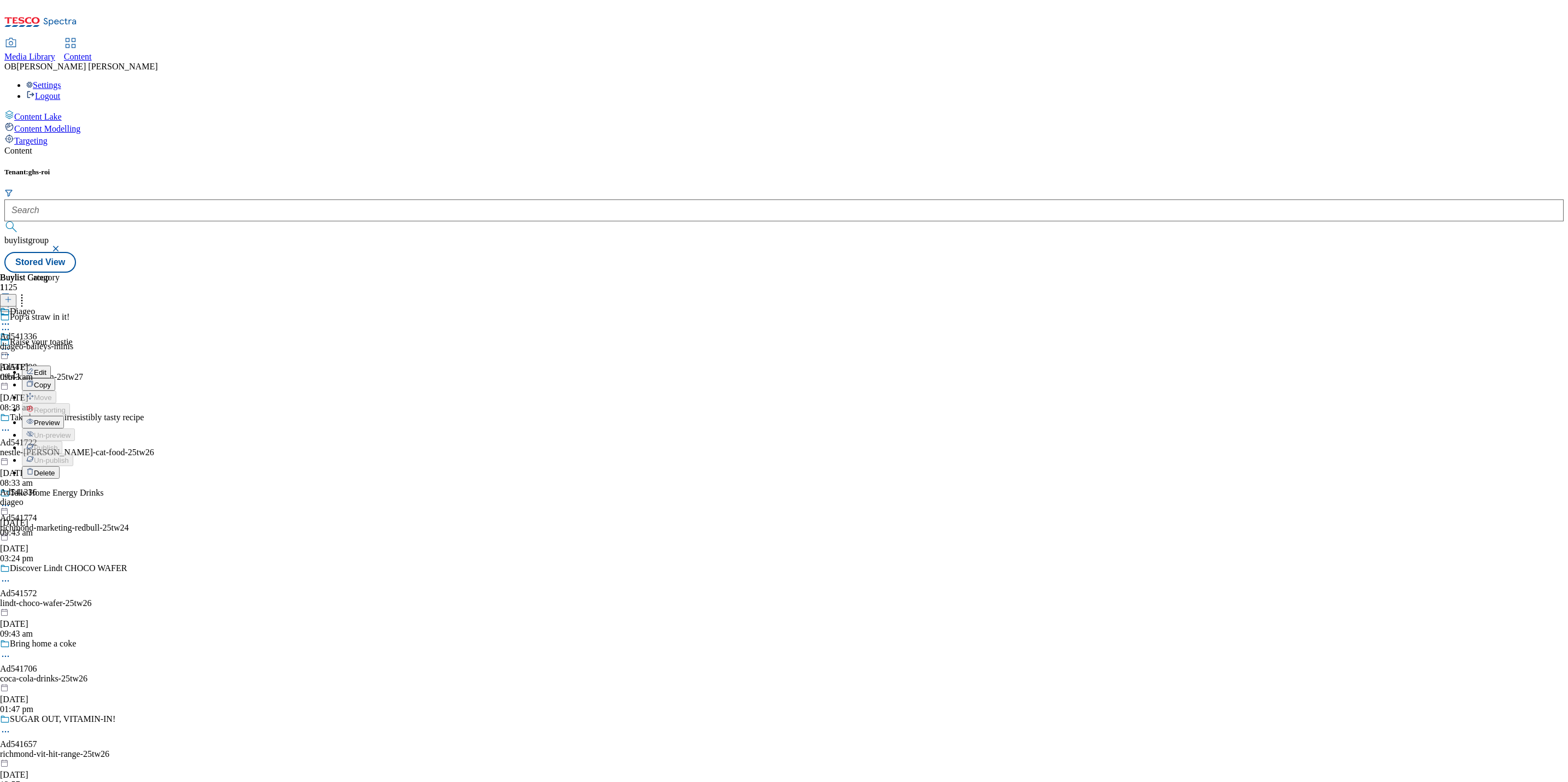
click at [60, 419] on span "Preview" at bounding box center [46, 423] width 25 height 8
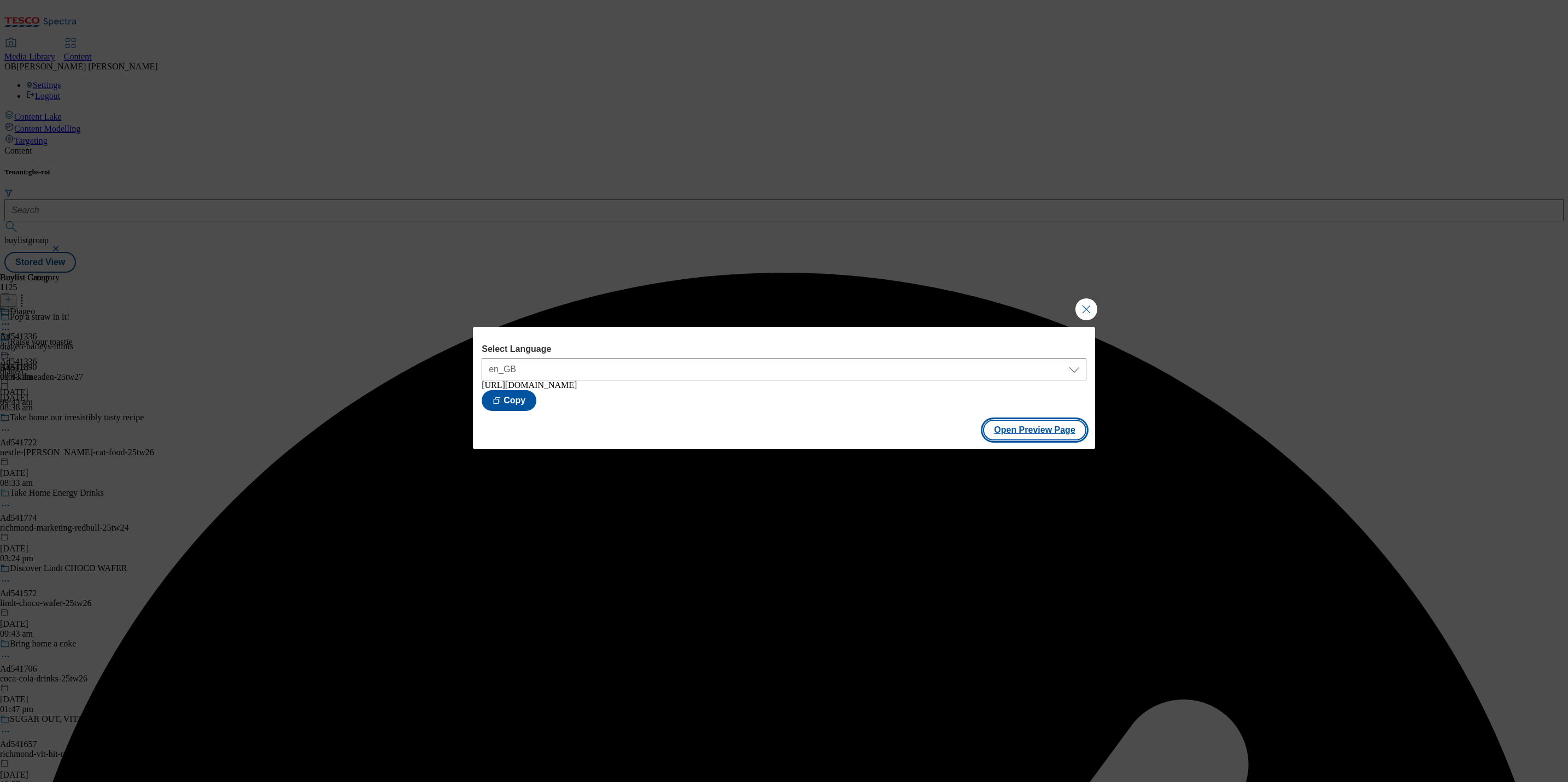
click at [1054, 435] on button "Open Preview Page" at bounding box center [1035, 430] width 104 height 21
click at [1081, 307] on button "Close Modal" at bounding box center [1087, 309] width 22 height 22
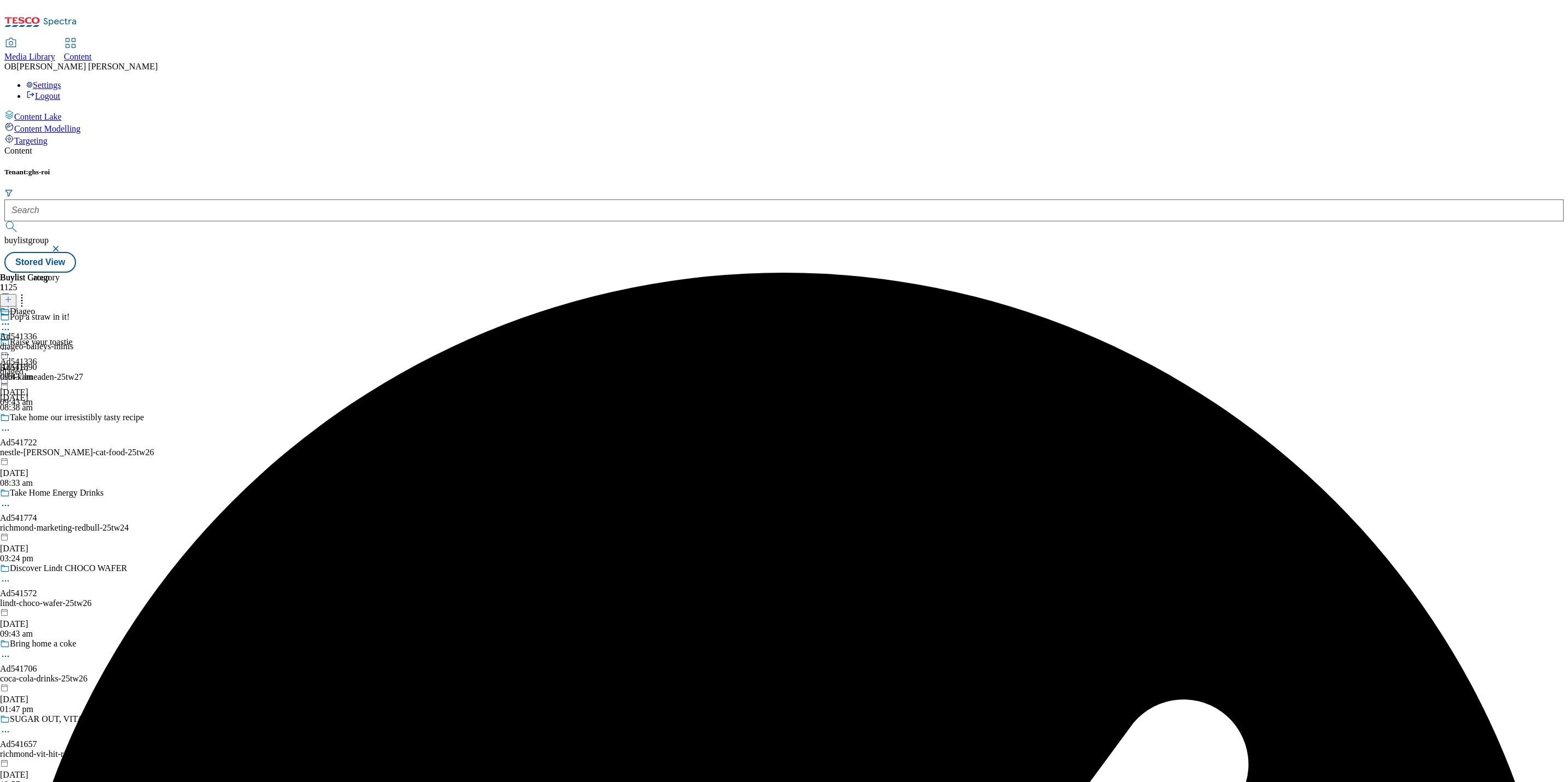
click at [11, 344] on icon at bounding box center [5, 349] width 11 height 11
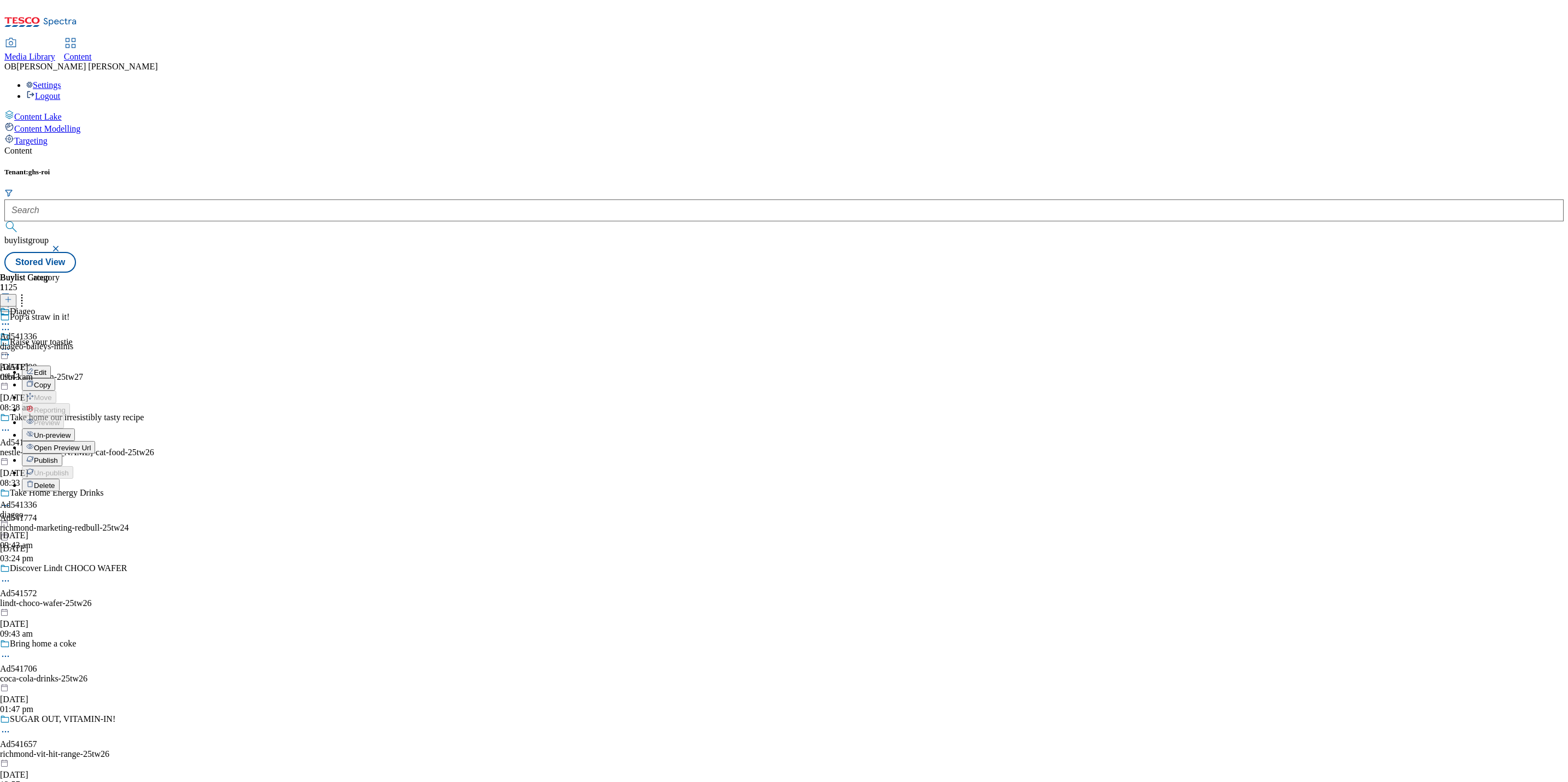
click at [95, 454] on li "Publish" at bounding box center [58, 460] width 74 height 13
click at [4, 349] on circle at bounding box center [3, 350] width 2 height 2
click at [63, 454] on button "Publish" at bounding box center [42, 460] width 40 height 13
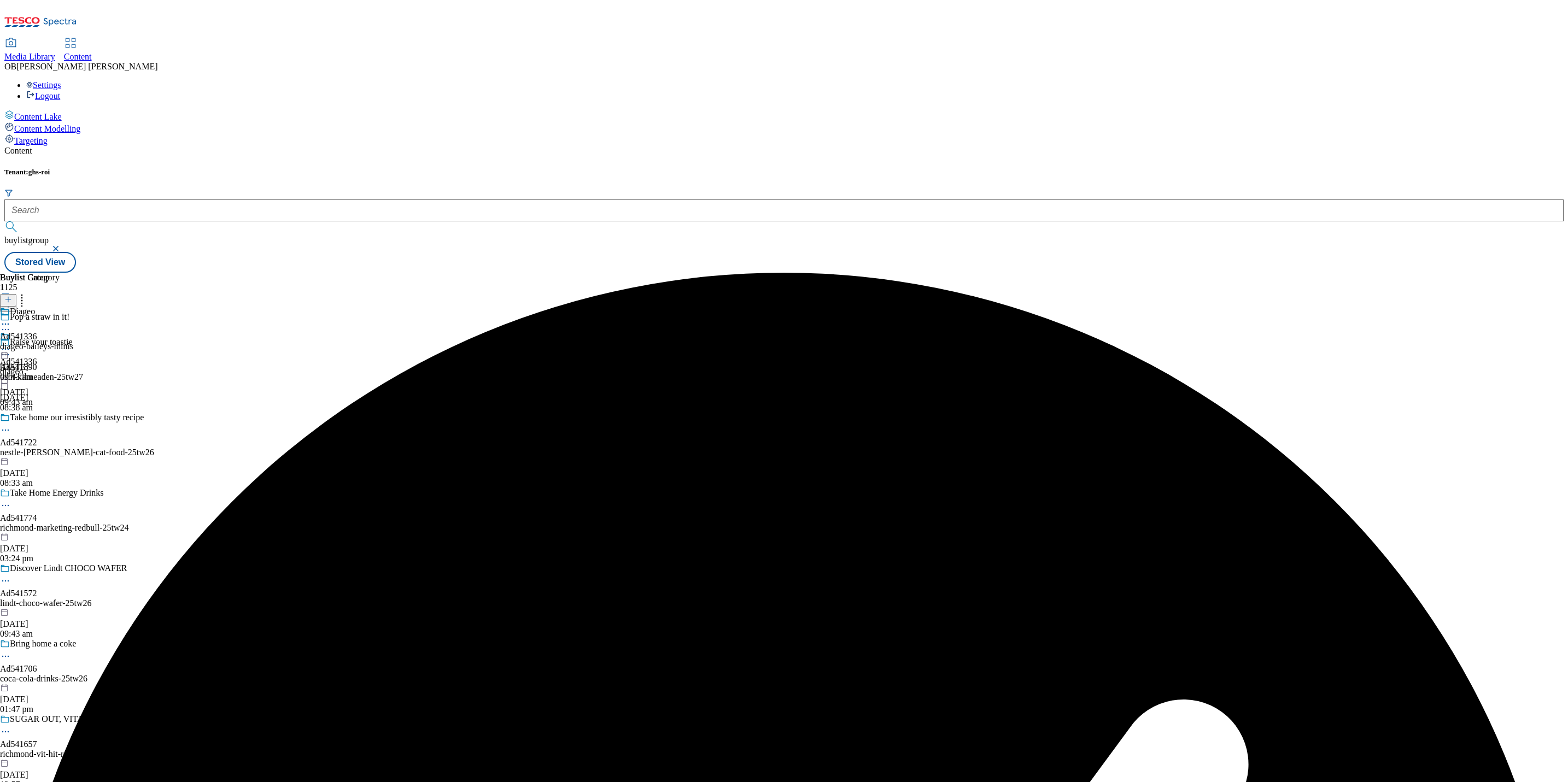
click at [74, 342] on div "diageo-baileys-minis" at bounding box center [36, 346] width 74 height 10
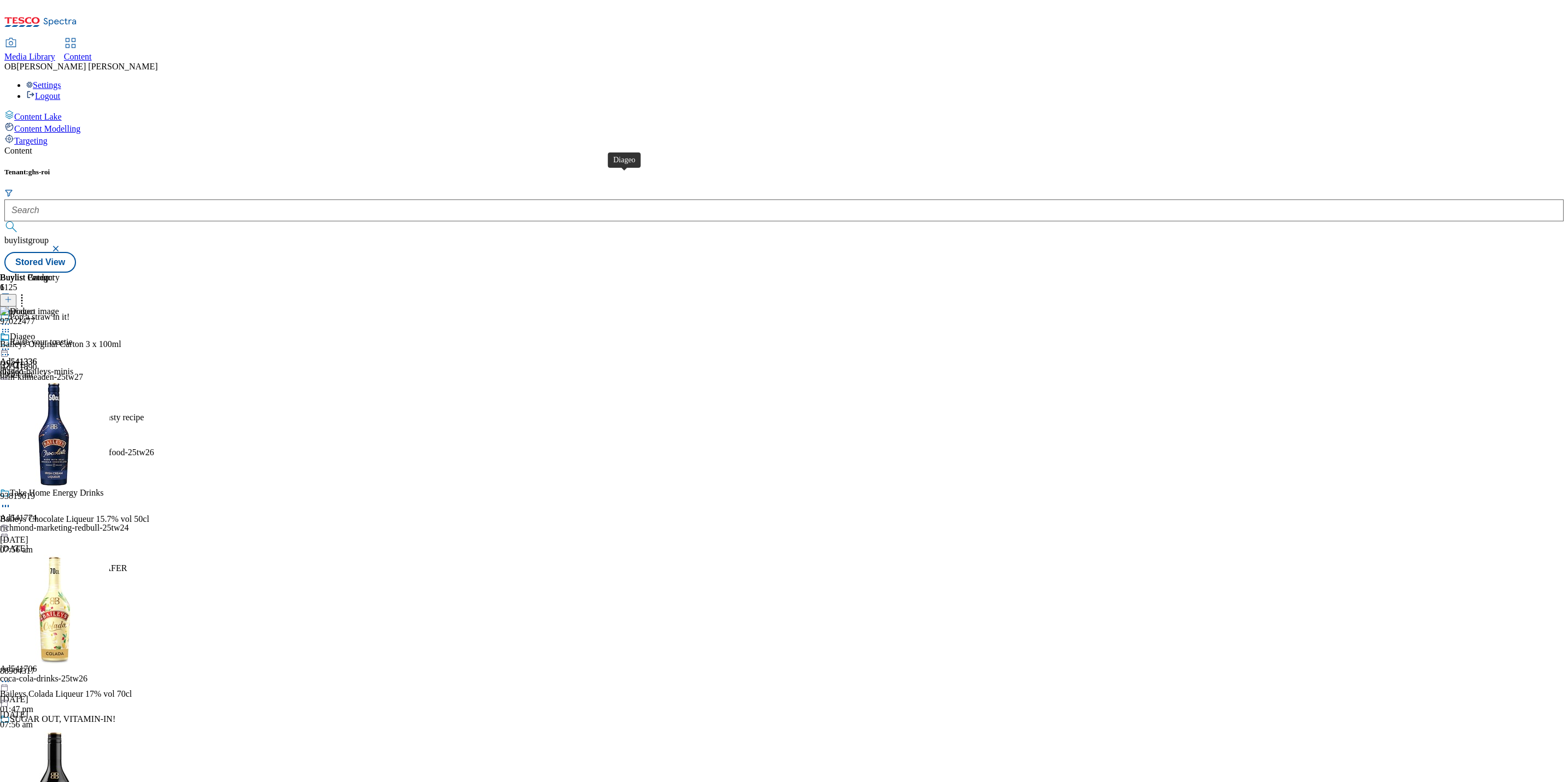
click at [35, 332] on span "Diageo" at bounding box center [23, 337] width 25 height 12
click at [37, 357] on div "Ad541336" at bounding box center [18, 362] width 37 height 10
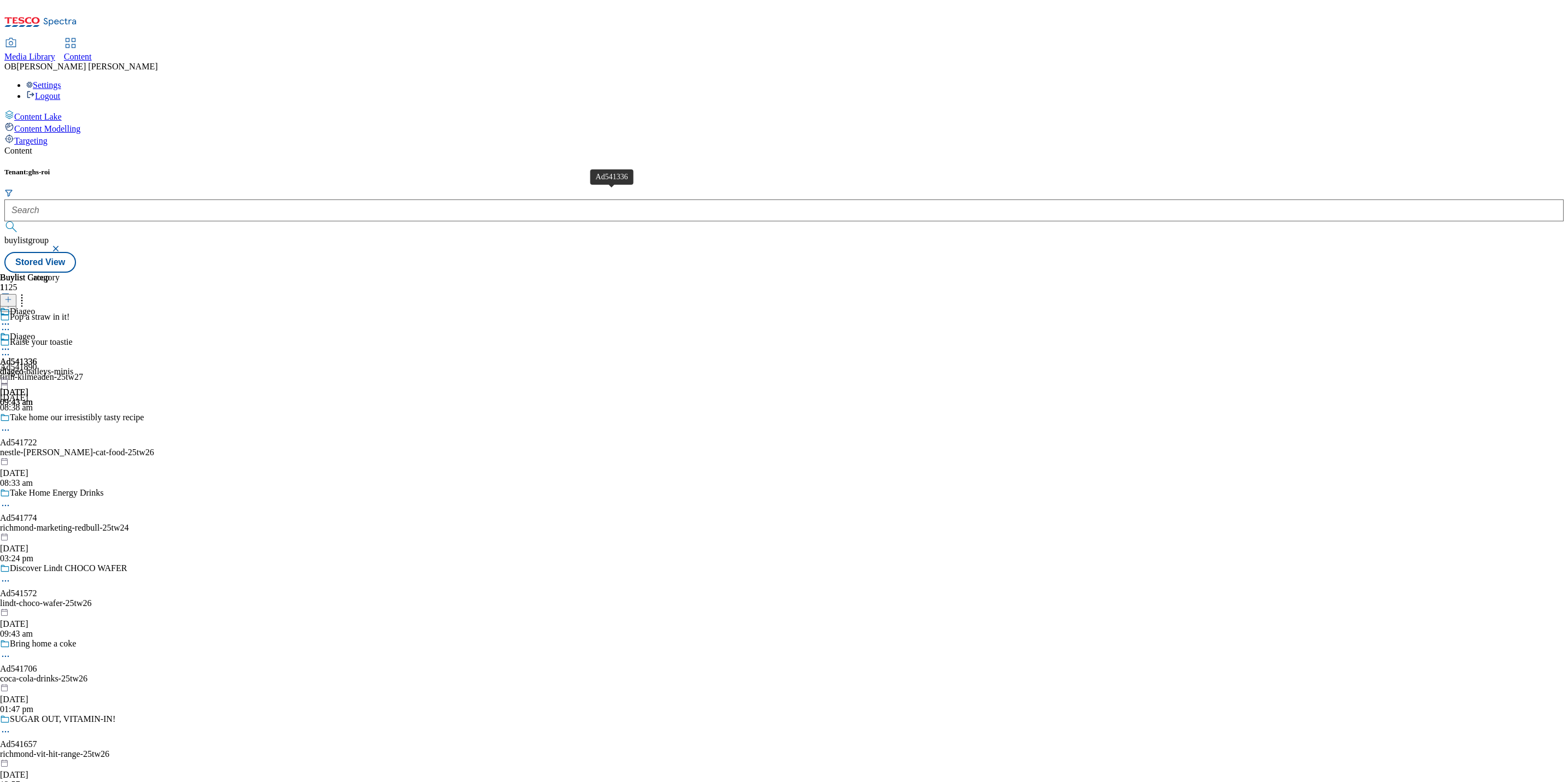
click at [37, 357] on div "Ad541336" at bounding box center [18, 362] width 37 height 10
